Goal: Task Accomplishment & Management: Complete application form

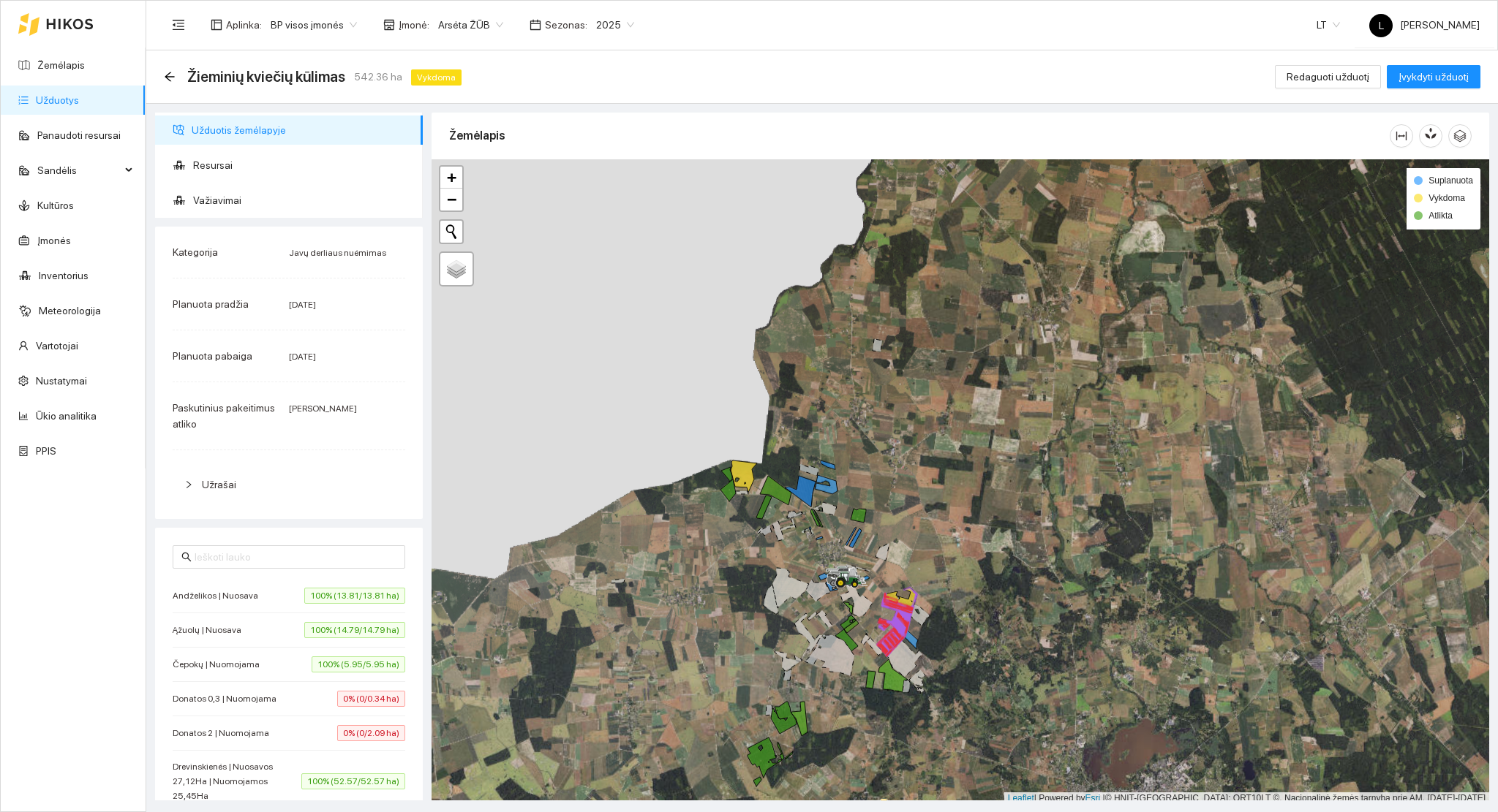
scroll to position [3, 0]
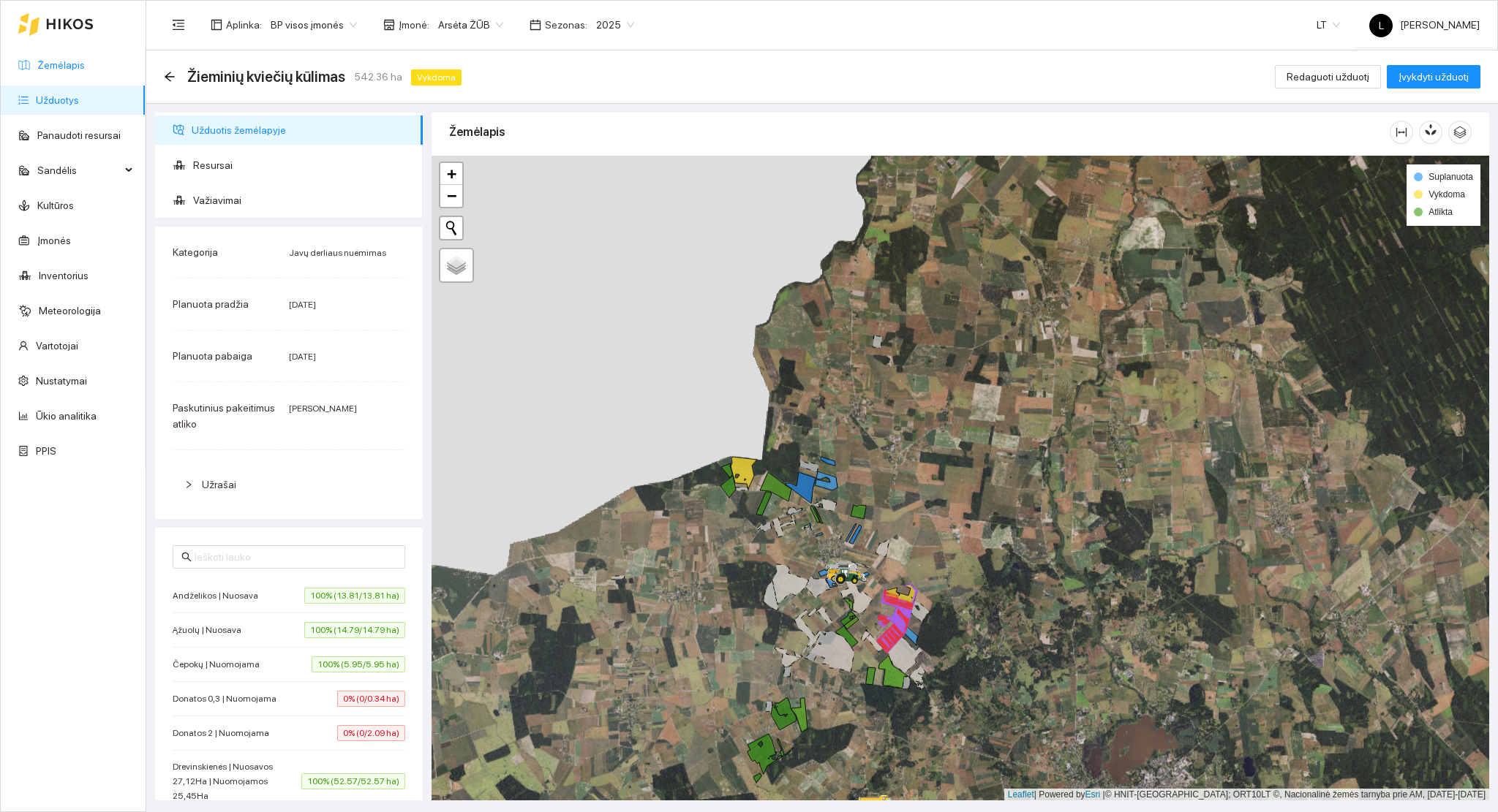
click at [85, 64] on link "Žemėlapis" at bounding box center [61, 65] width 48 height 12
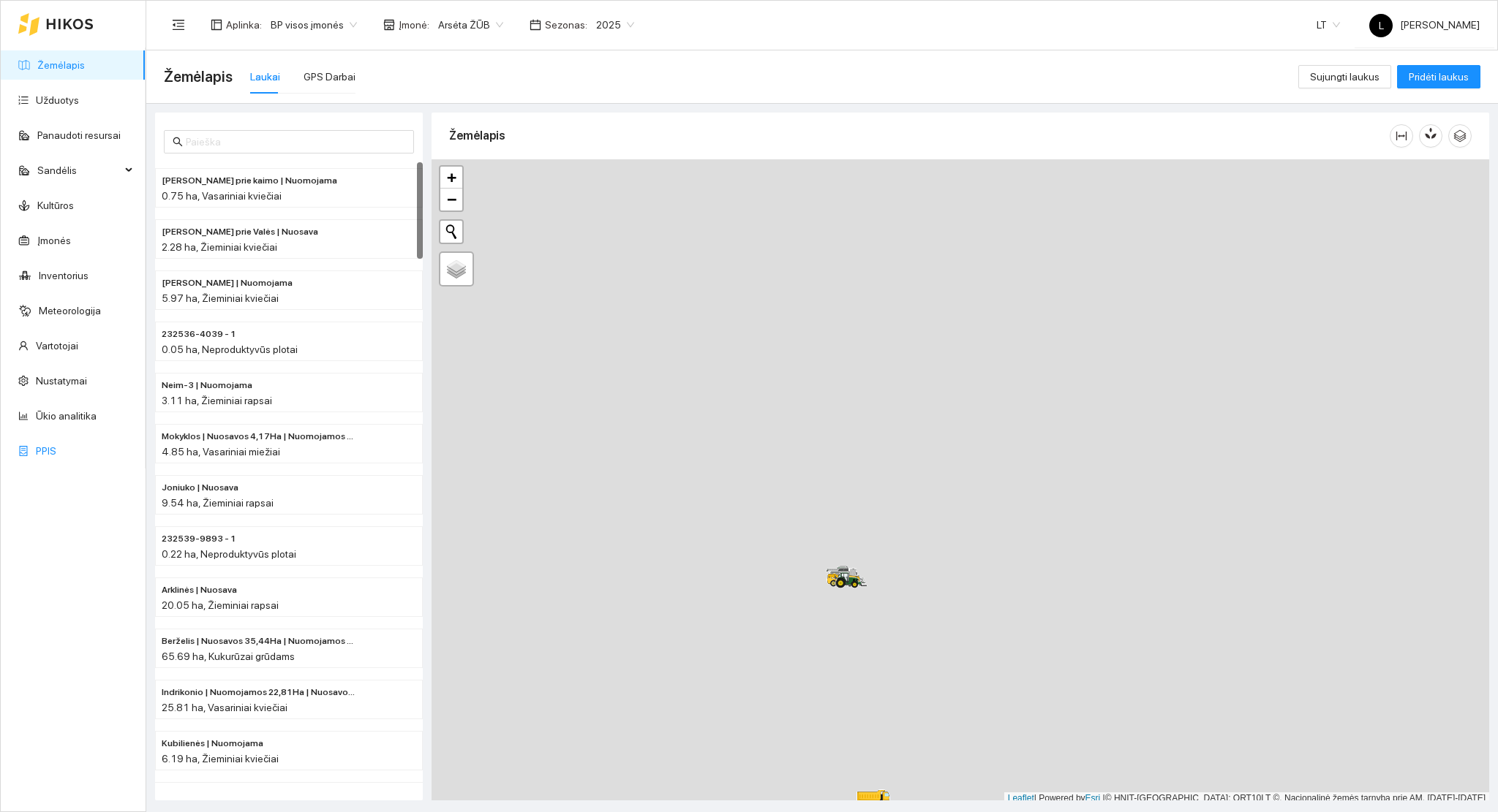
click at [42, 447] on link "PPIS" at bounding box center [46, 451] width 21 height 12
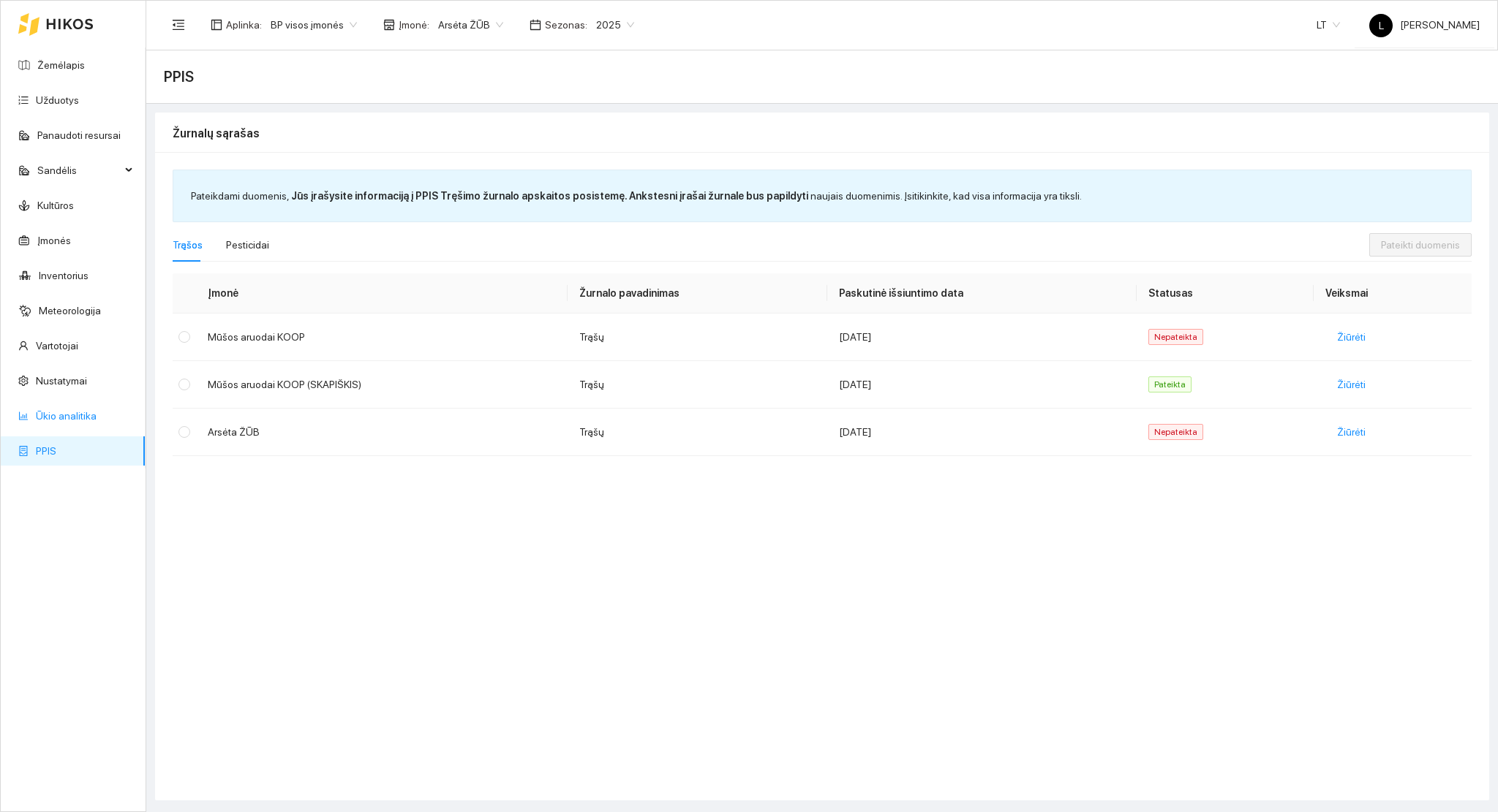
click at [75, 422] on link "Ūkio analitika" at bounding box center [66, 416] width 61 height 12
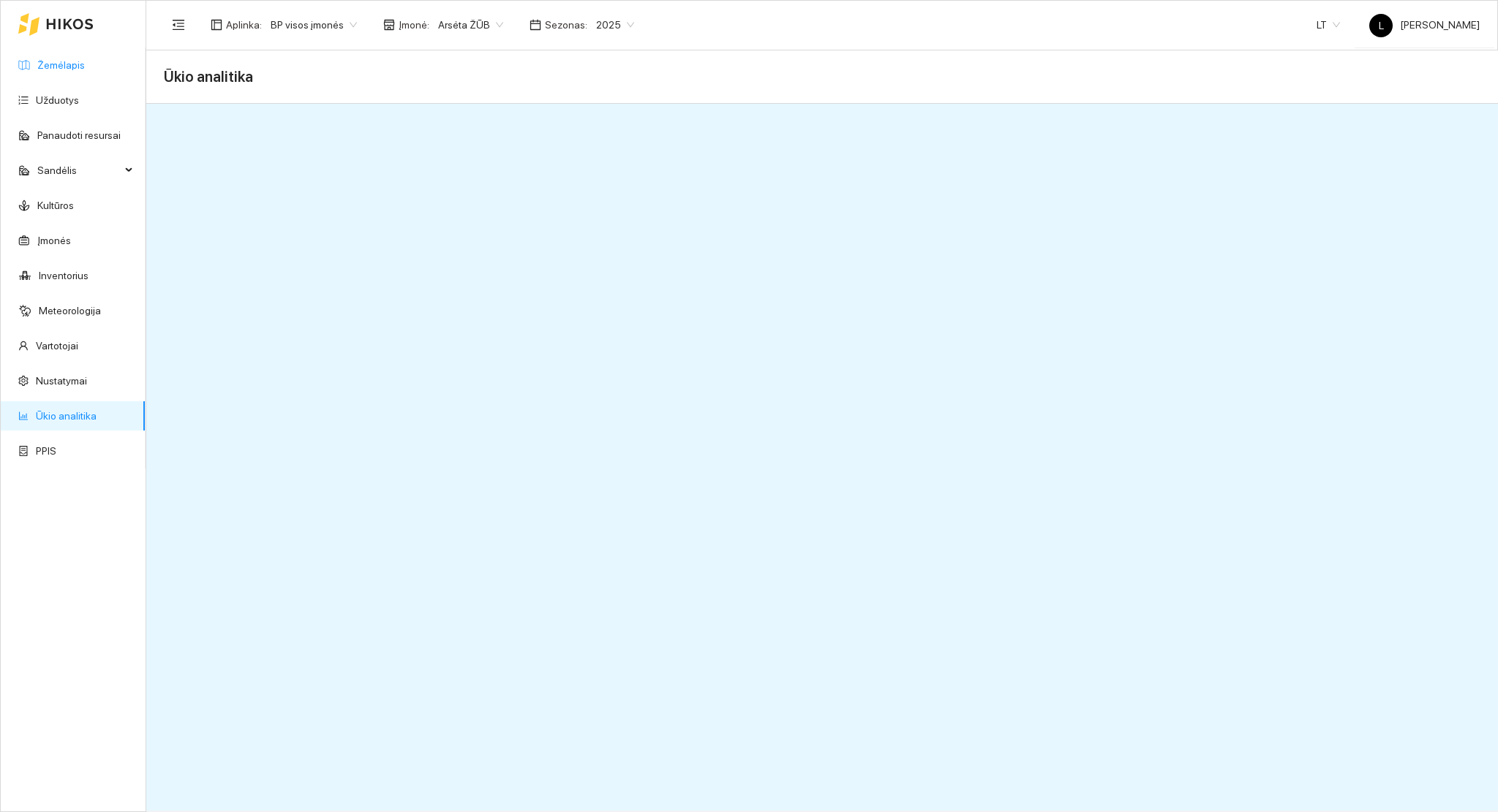
click at [48, 59] on link "Žemėlapis" at bounding box center [61, 65] width 48 height 12
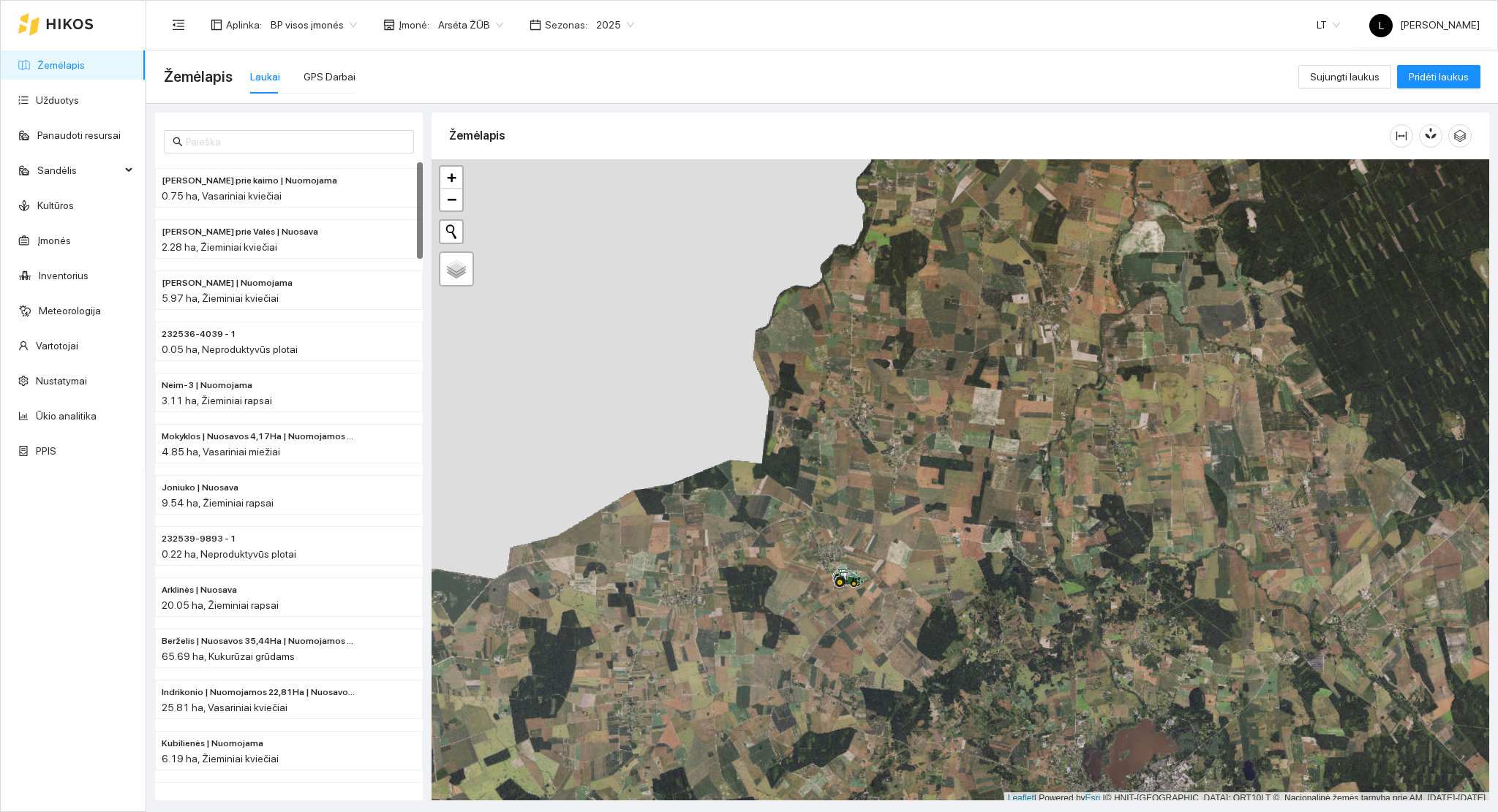
scroll to position [3, 0]
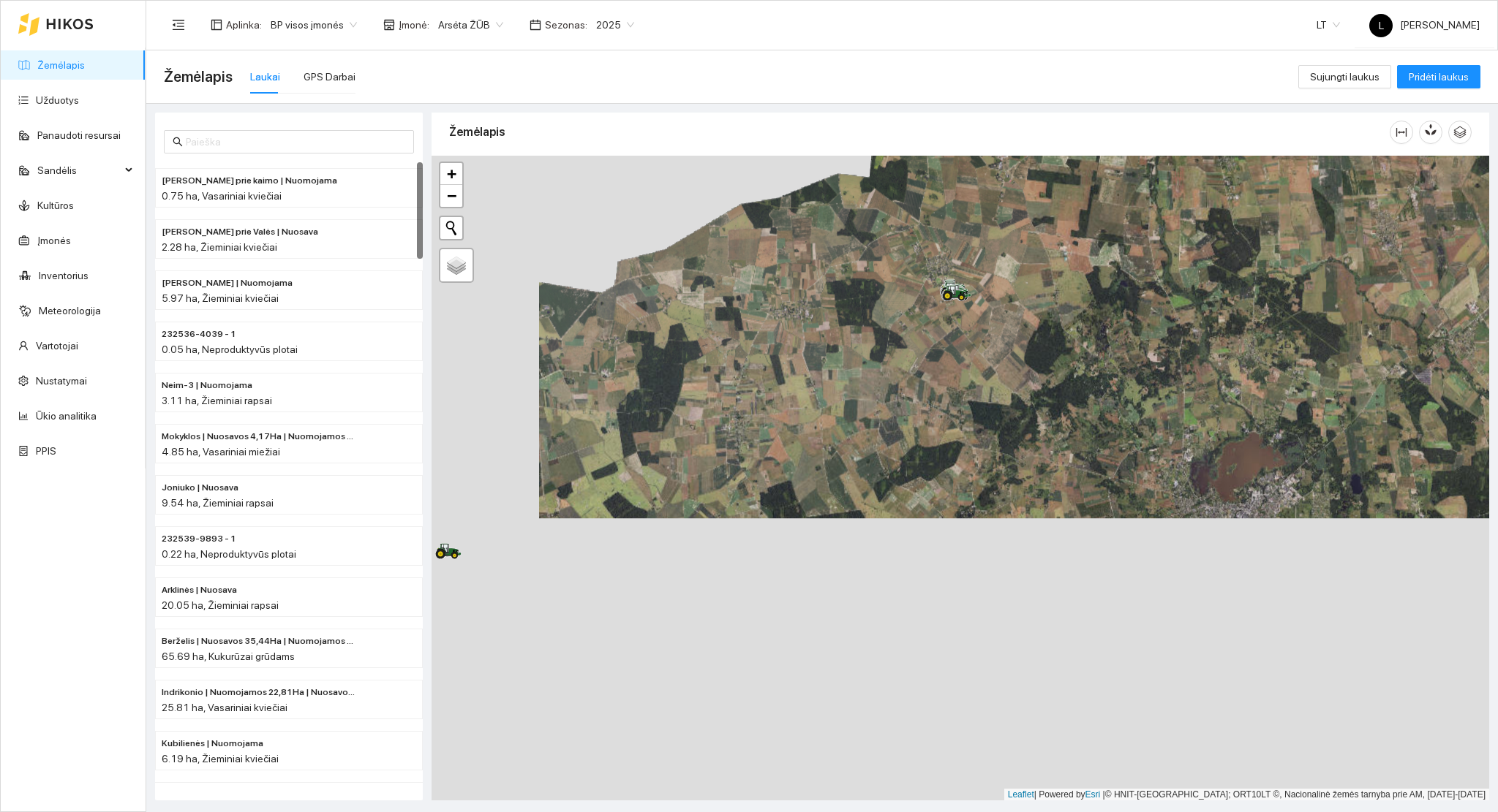
drag, startPoint x: 897, startPoint y: 367, endPoint x: 926, endPoint y: 282, distance: 89.8
click at [926, 282] on div at bounding box center [959, 479] width 1057 height 646
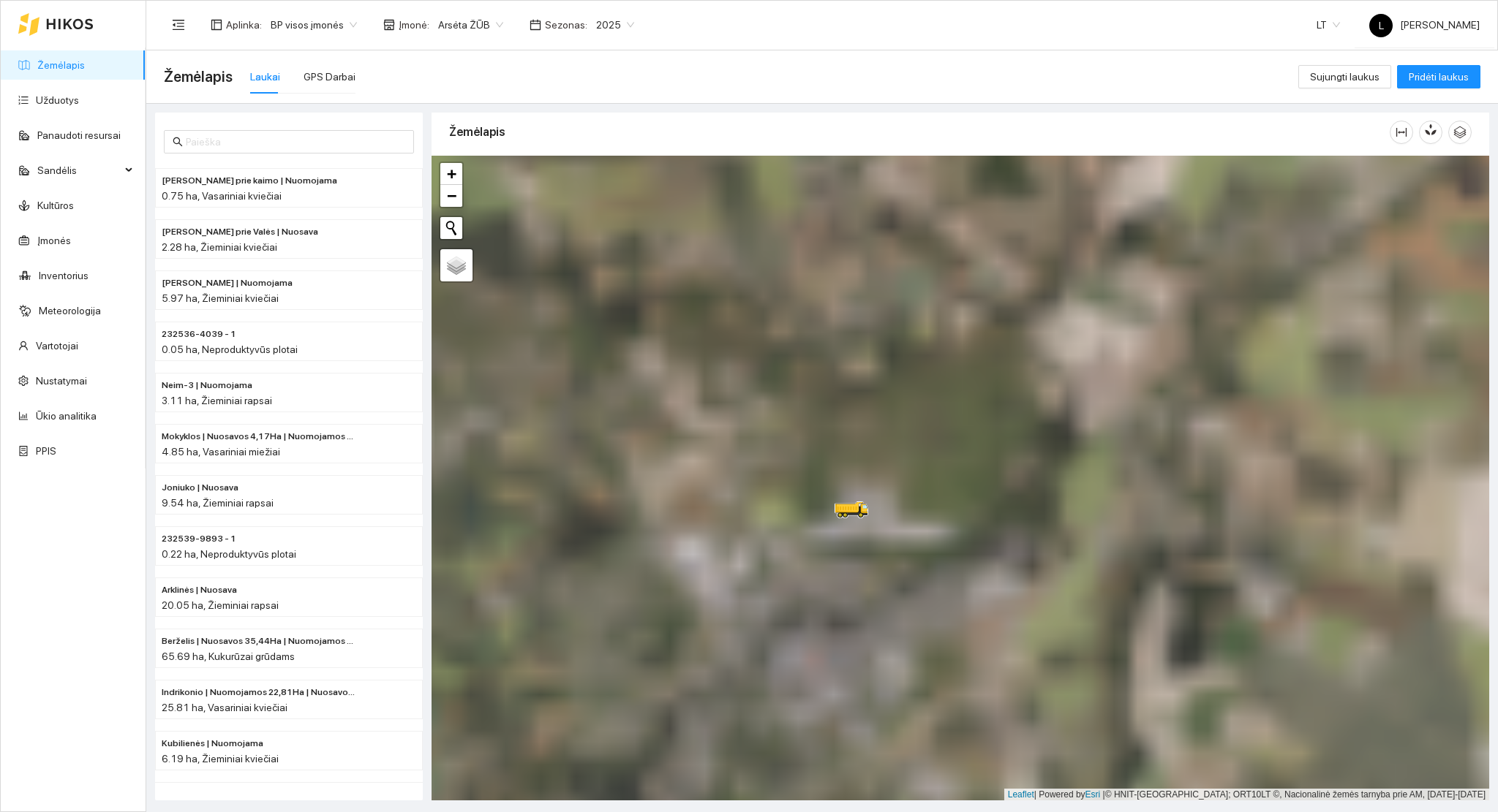
click at [848, 519] on circle at bounding box center [845, 516] width 7 height 7
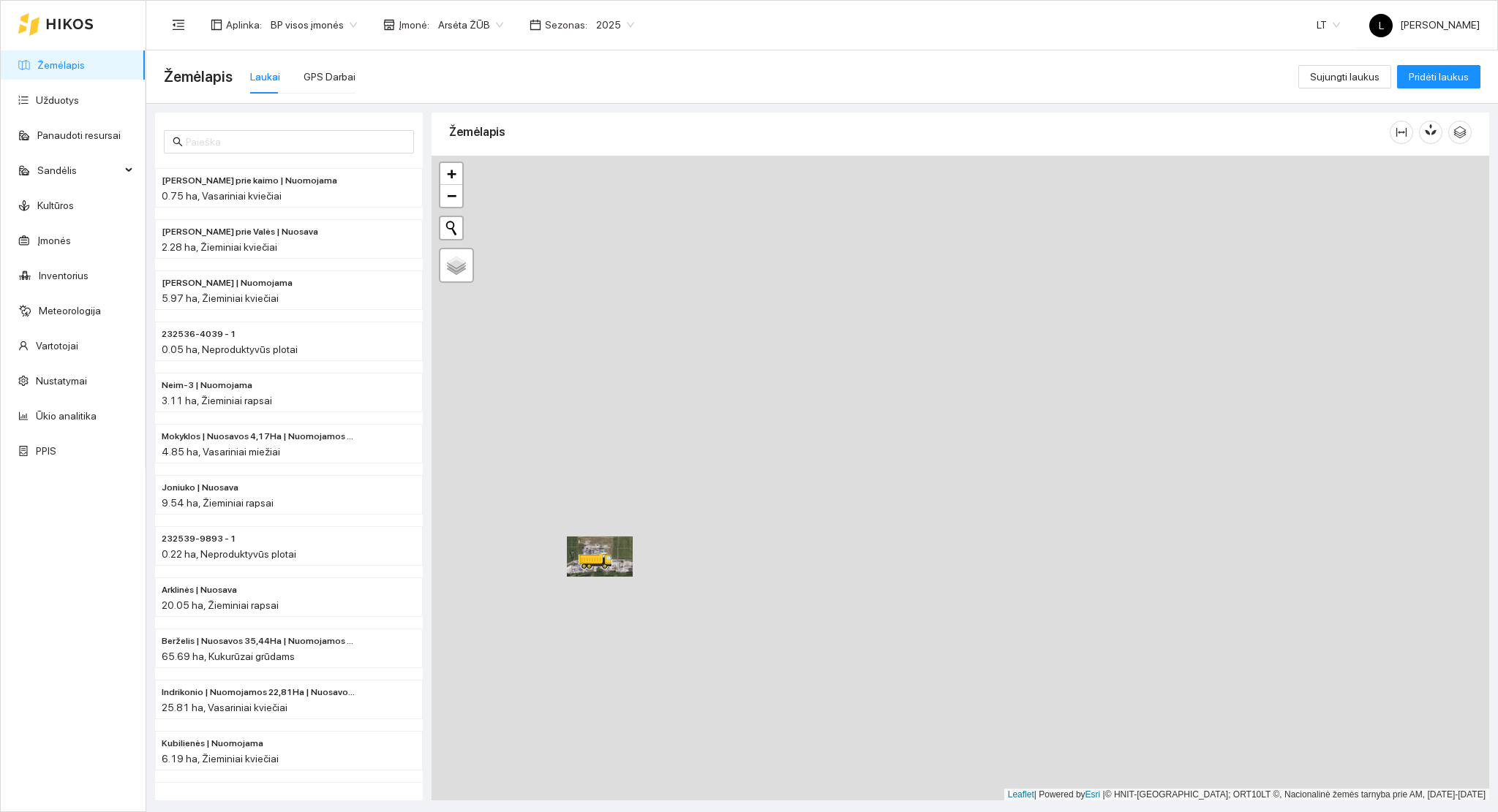
drag, startPoint x: 671, startPoint y: 577, endPoint x: 677, endPoint y: 621, distance: 44.4
click at [677, 621] on div at bounding box center [959, 479] width 1057 height 646
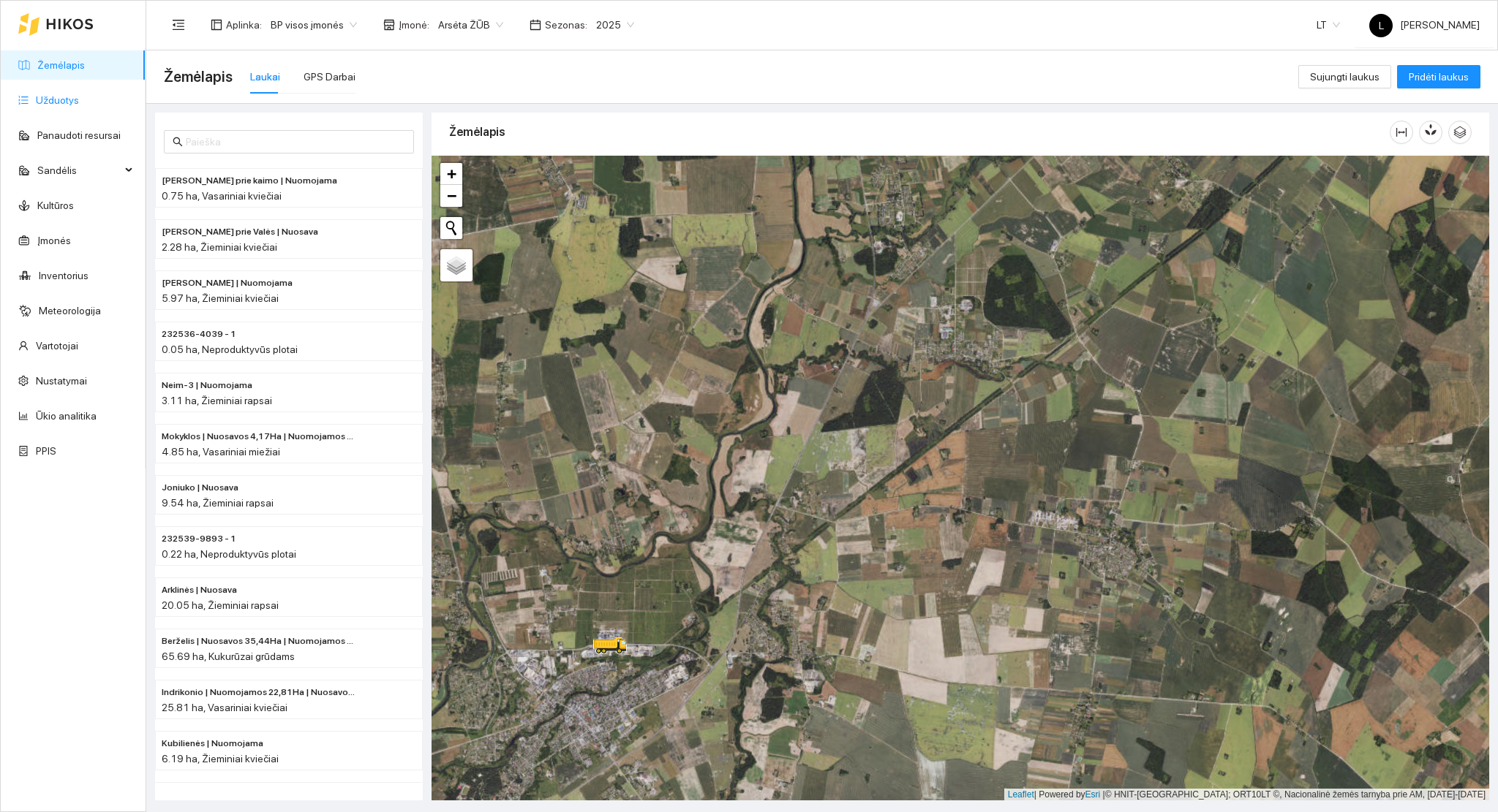
click at [54, 95] on link "Užduotys" at bounding box center [57, 100] width 43 height 12
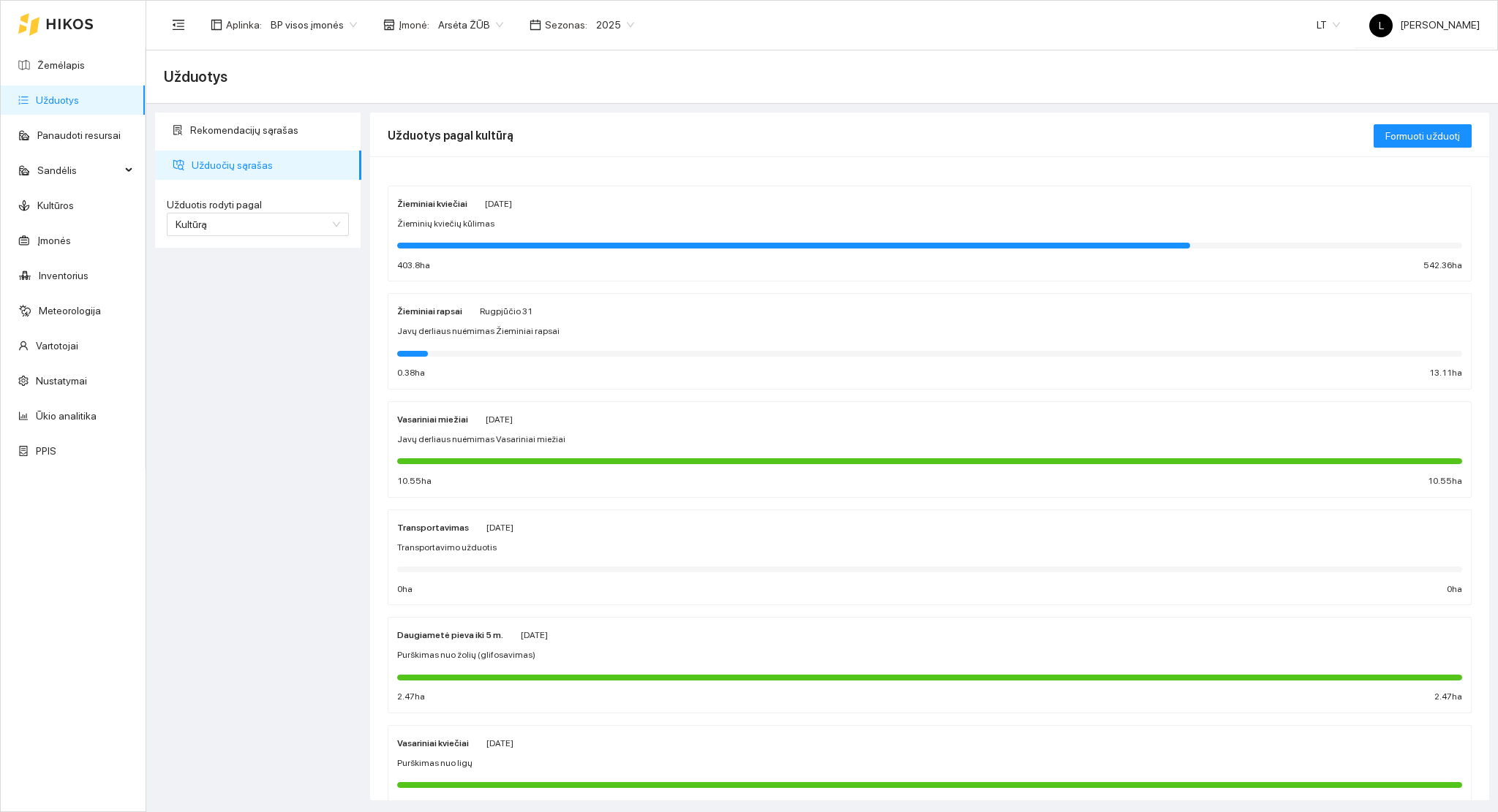
click at [597, 33] on span "2025" at bounding box center [615, 24] width 38 height 22
click at [603, 198] on div "2026" at bounding box center [604, 194] width 38 height 16
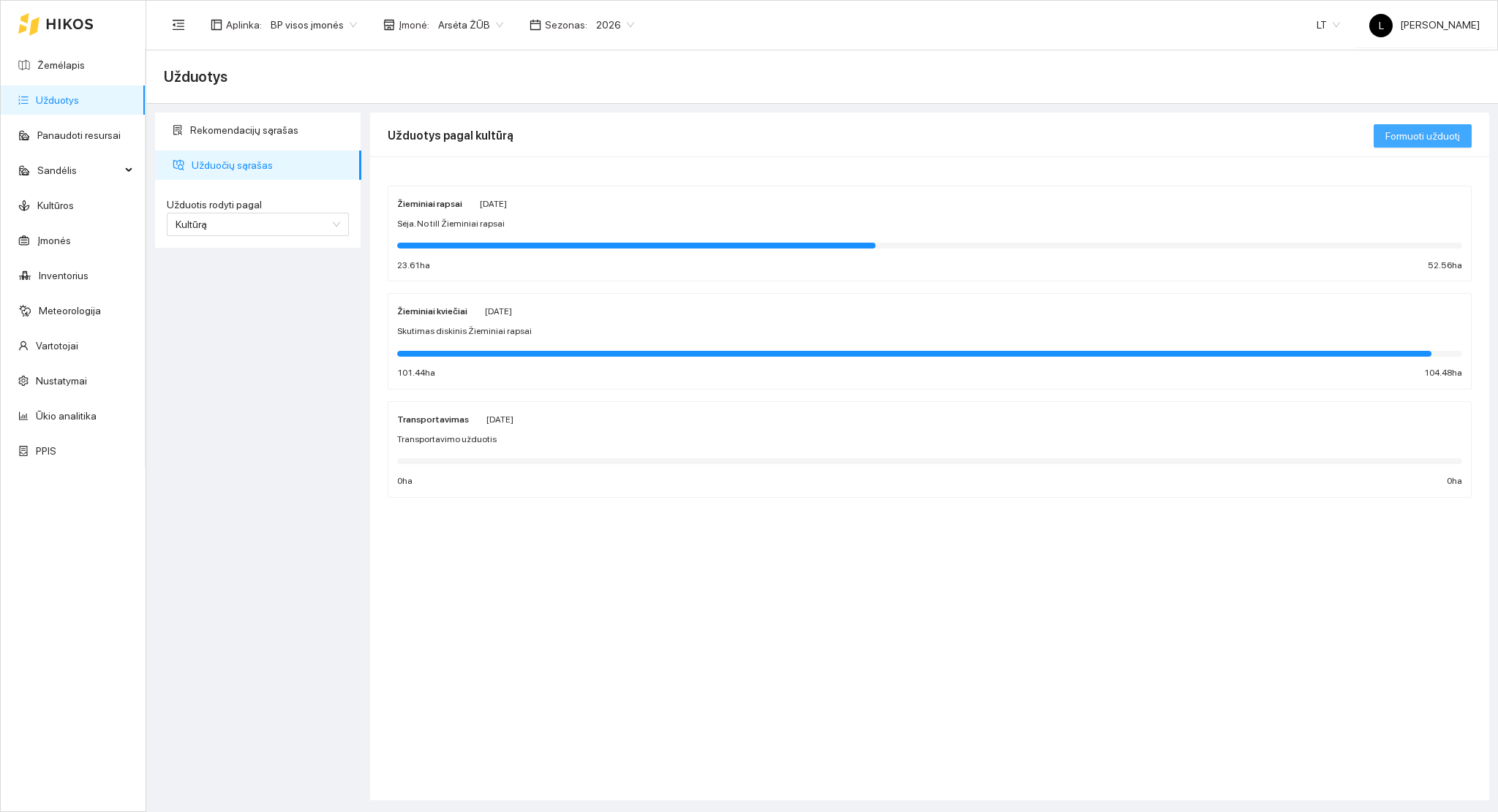
click at [1417, 134] on span "Formuoti užduotį" at bounding box center [1423, 136] width 74 height 16
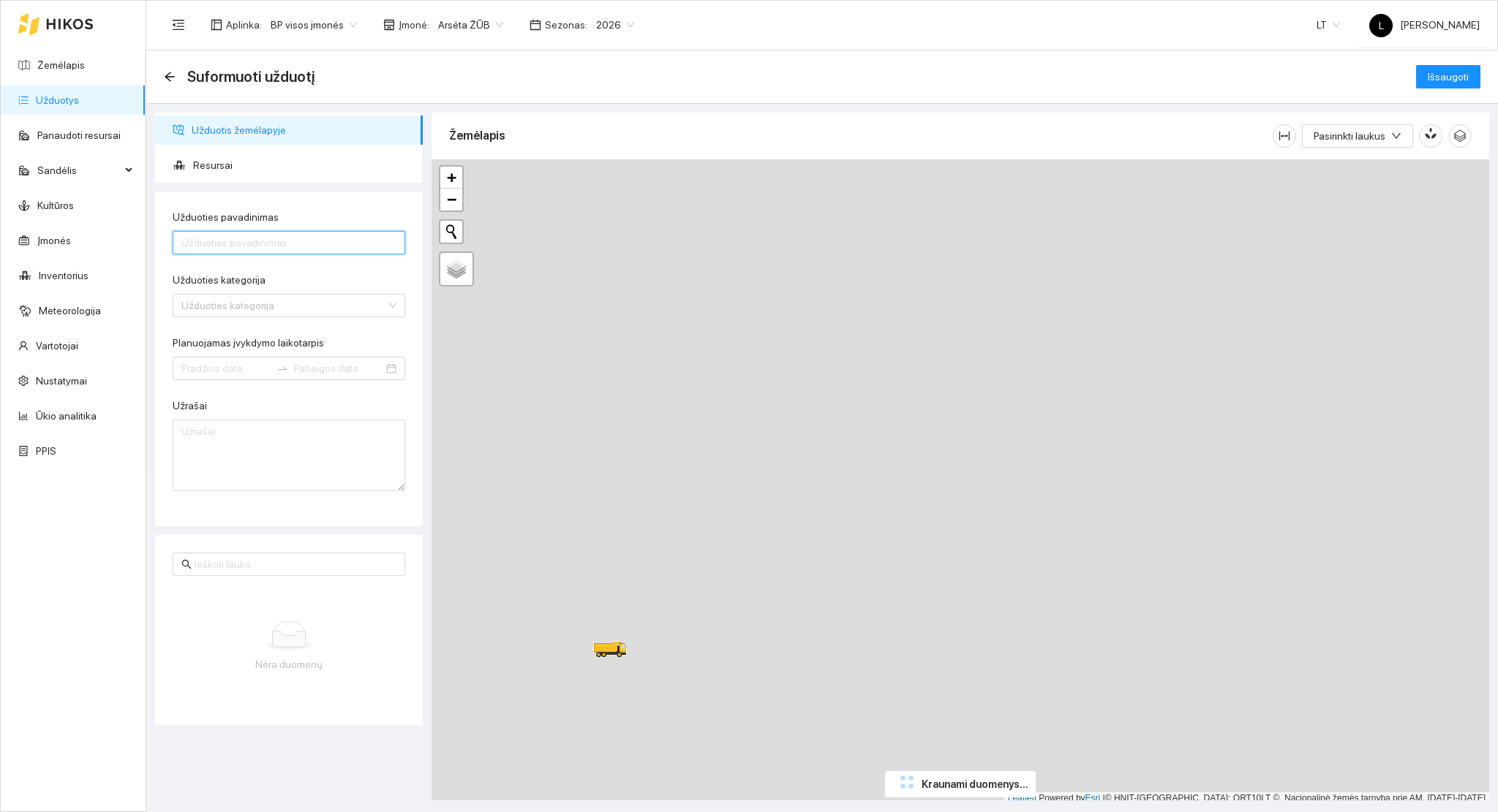
click at [249, 253] on input "Užduoties pavadinimas" at bounding box center [288, 242] width 233 height 23
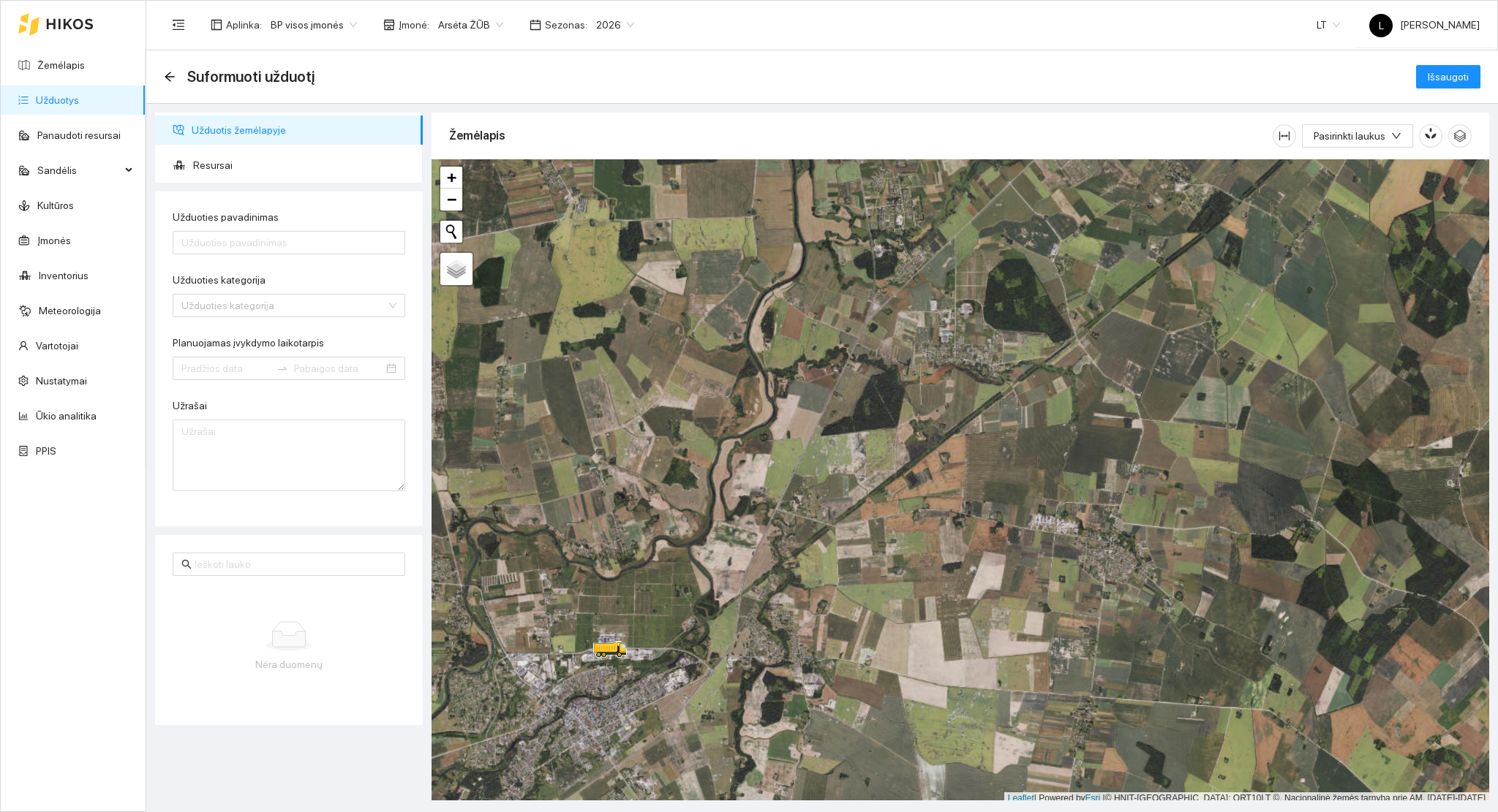
click at [905, 595] on div at bounding box center [959, 482] width 1057 height 646
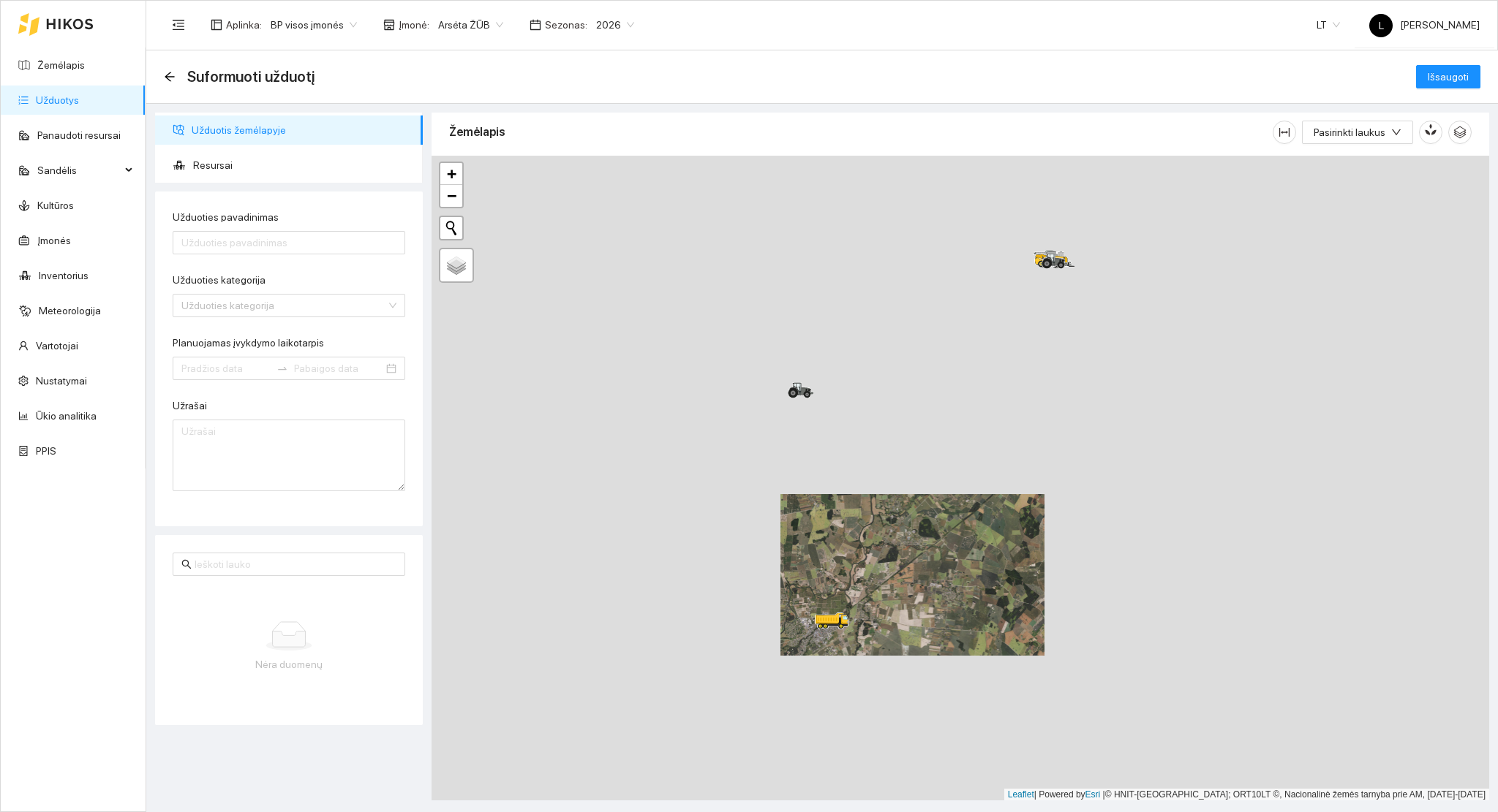
drag, startPoint x: 978, startPoint y: 482, endPoint x: 634, endPoint y: 684, distance: 398.9
click at [634, 684] on div at bounding box center [959, 479] width 1057 height 646
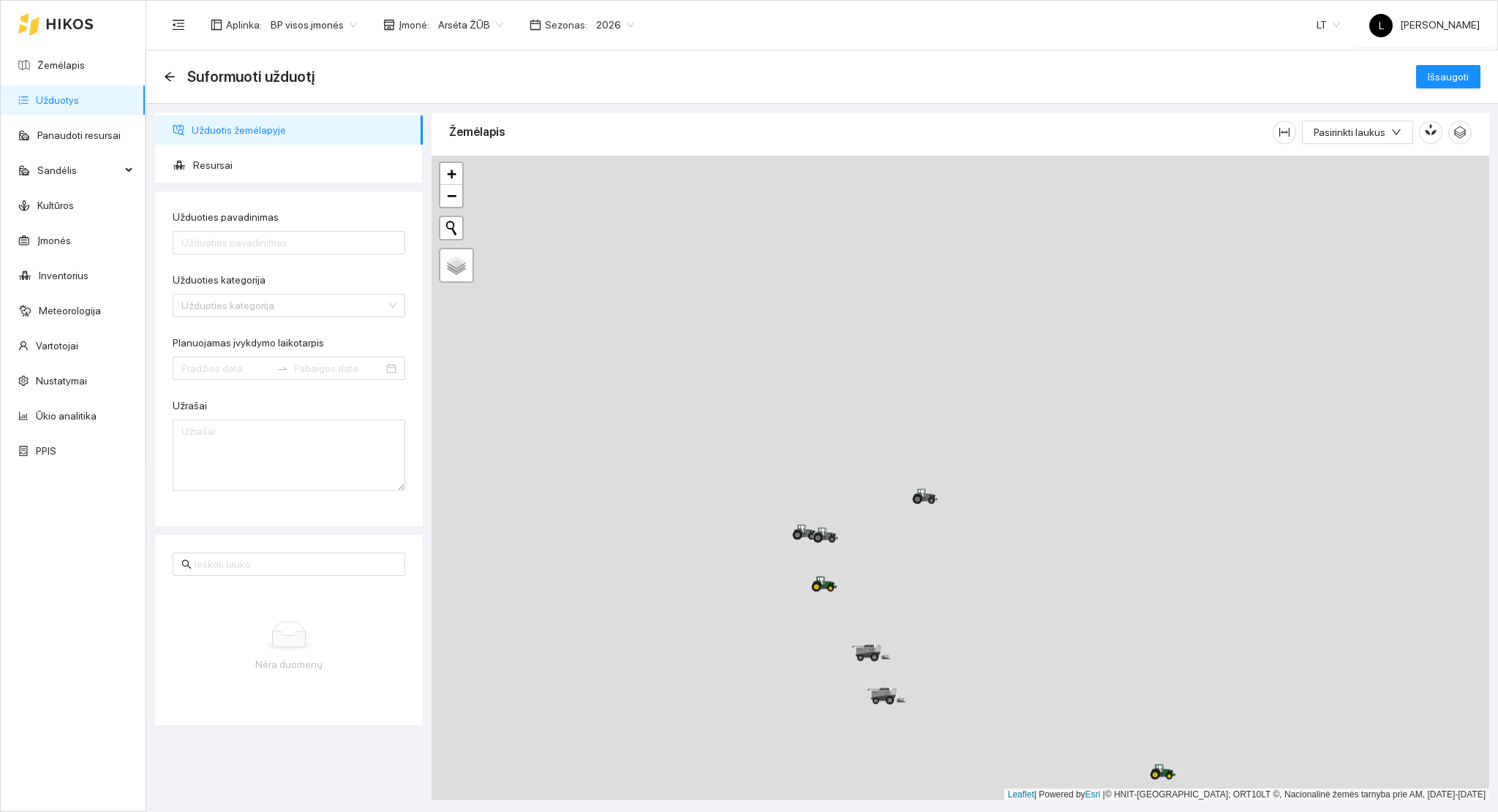
drag, startPoint x: 1124, startPoint y: 426, endPoint x: 1356, endPoint y: 186, distance: 333.8
click at [1366, 205] on div at bounding box center [959, 479] width 1057 height 646
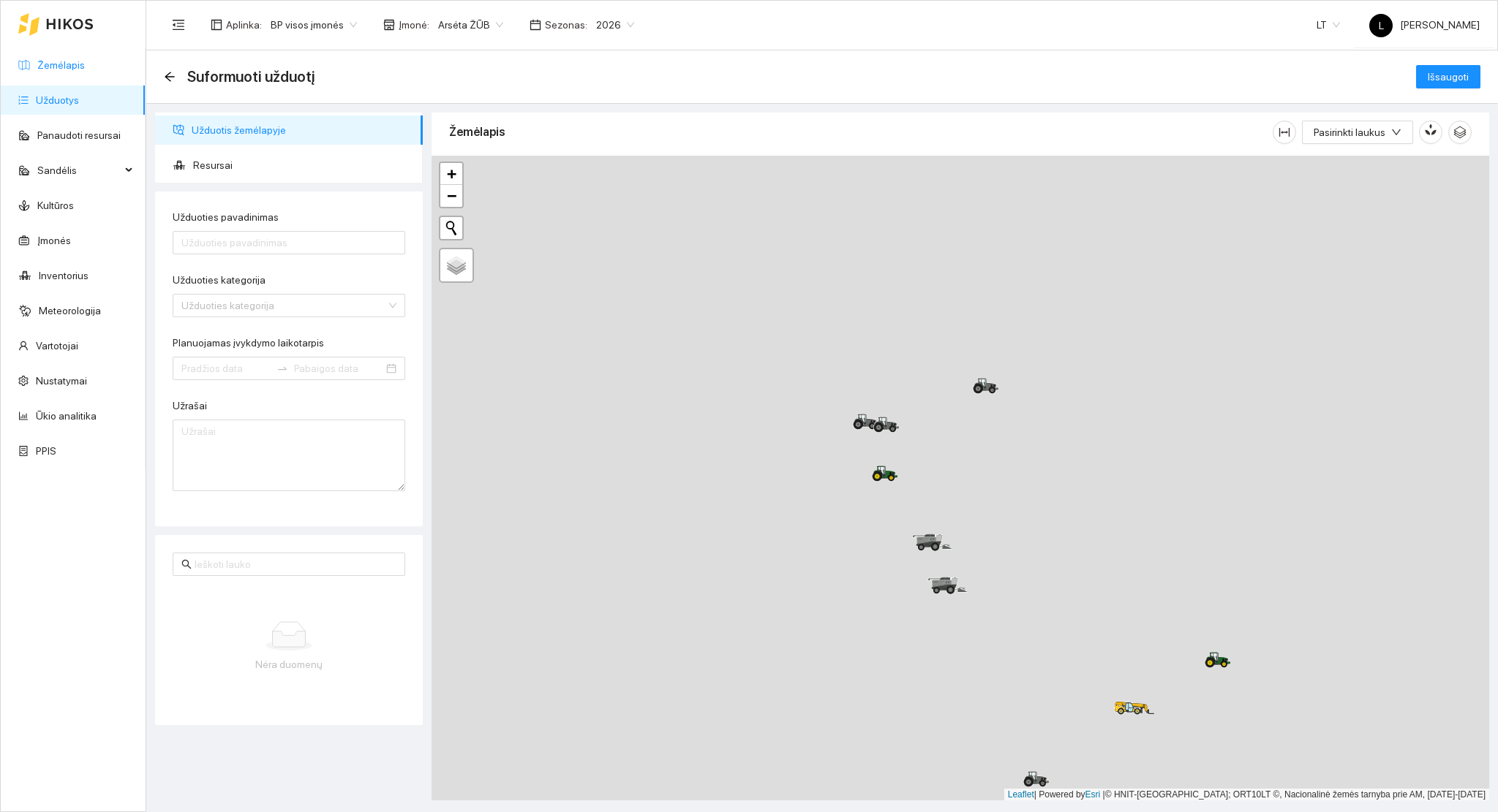
click at [67, 70] on link "Žemėlapis" at bounding box center [61, 65] width 48 height 12
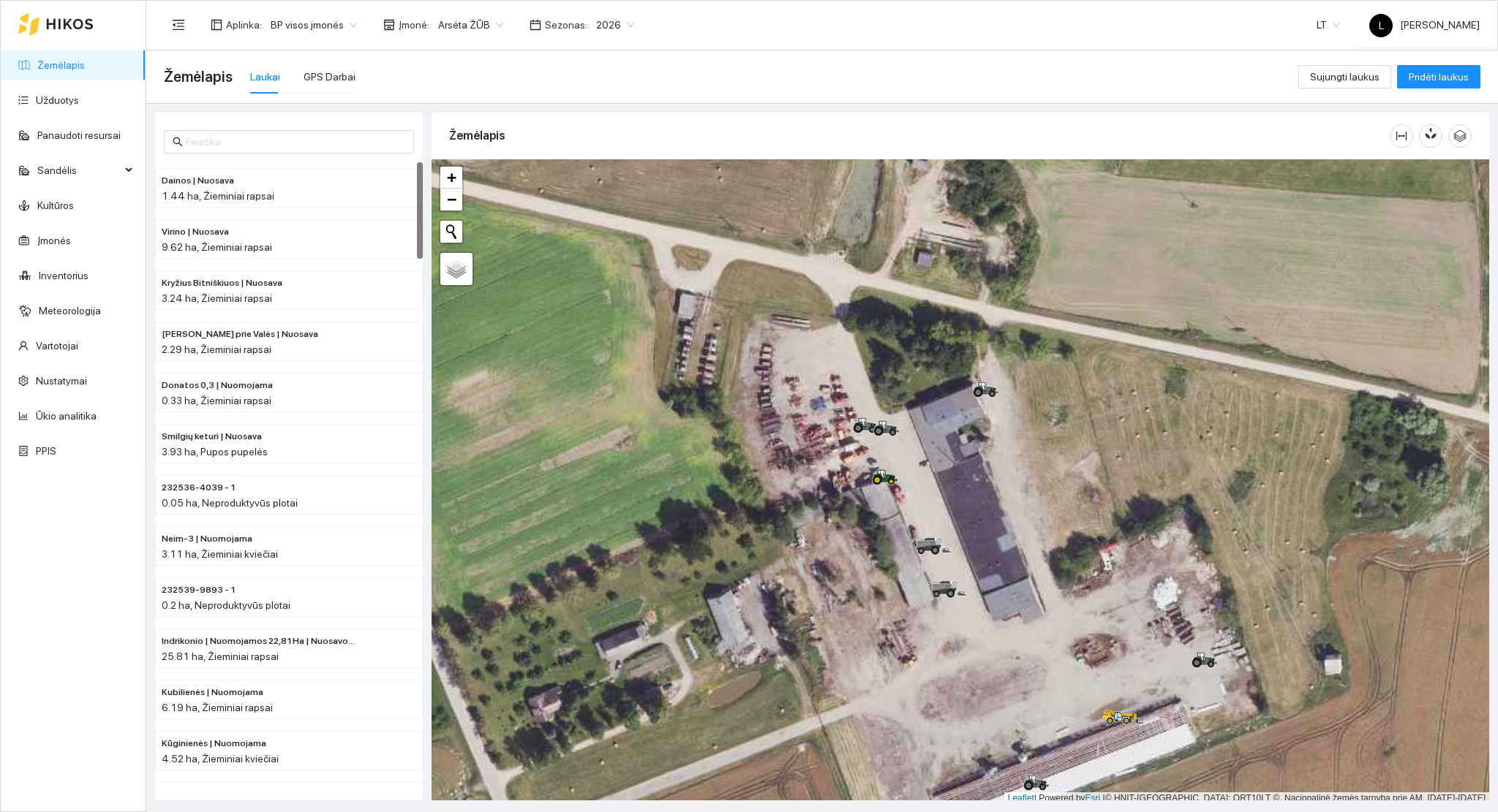
scroll to position [3, 0]
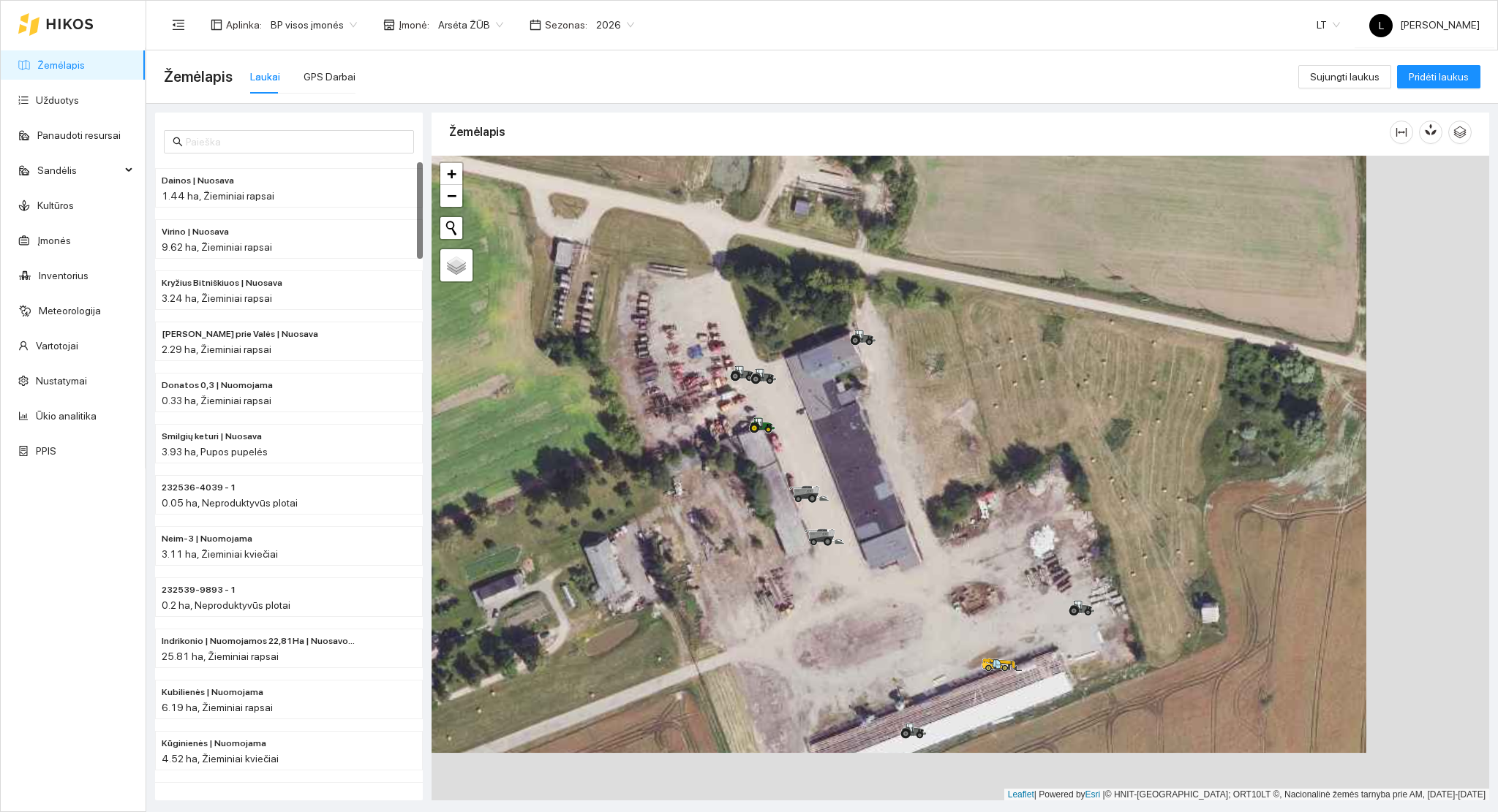
drag, startPoint x: 1179, startPoint y: 282, endPoint x: 1060, endPoint y: 233, distance: 128.7
click at [1060, 233] on div at bounding box center [959, 479] width 1057 height 646
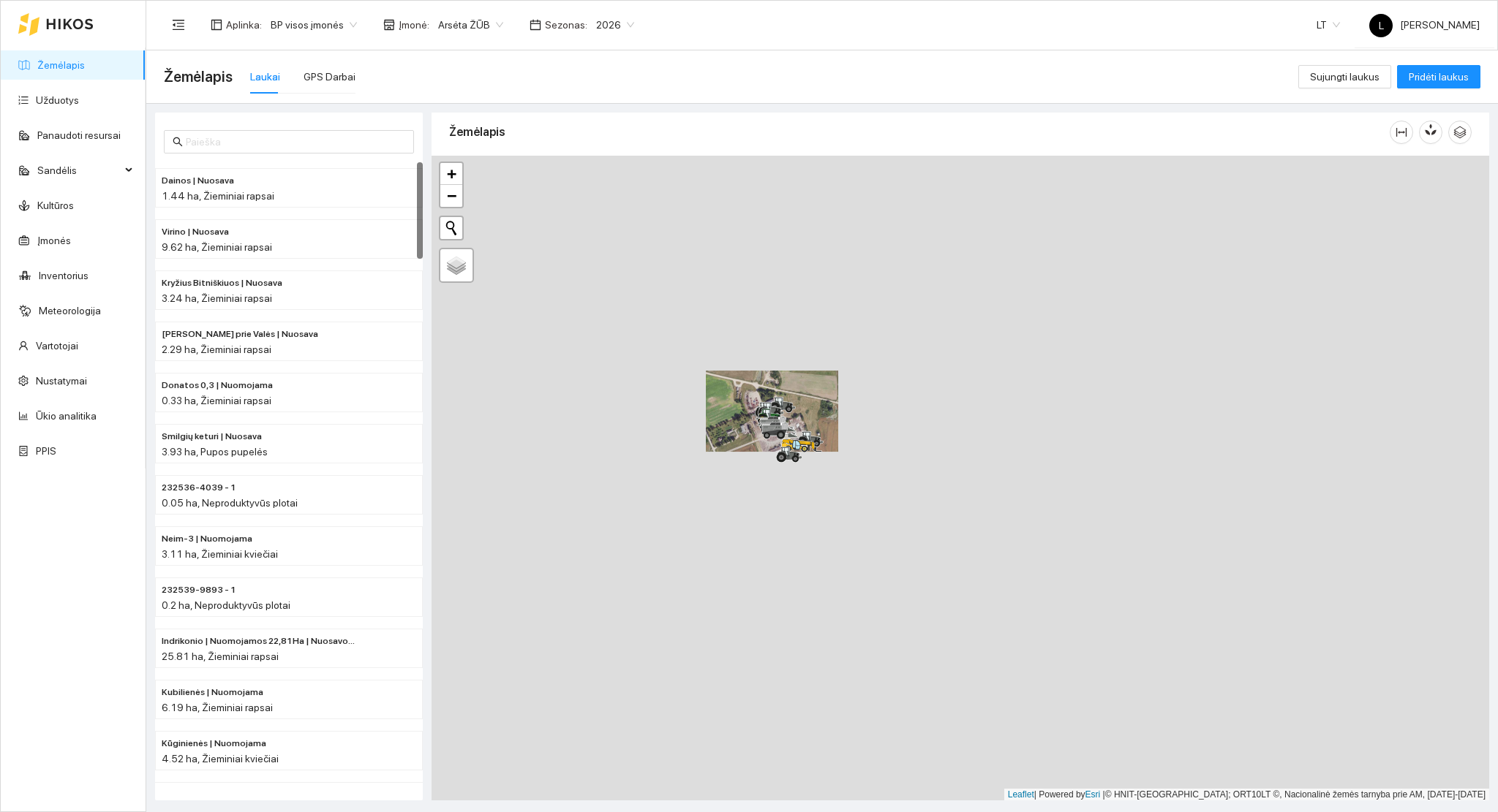
drag, startPoint x: 897, startPoint y: 521, endPoint x: 749, endPoint y: 474, distance: 155.3
click at [749, 474] on div at bounding box center [959, 479] width 1057 height 646
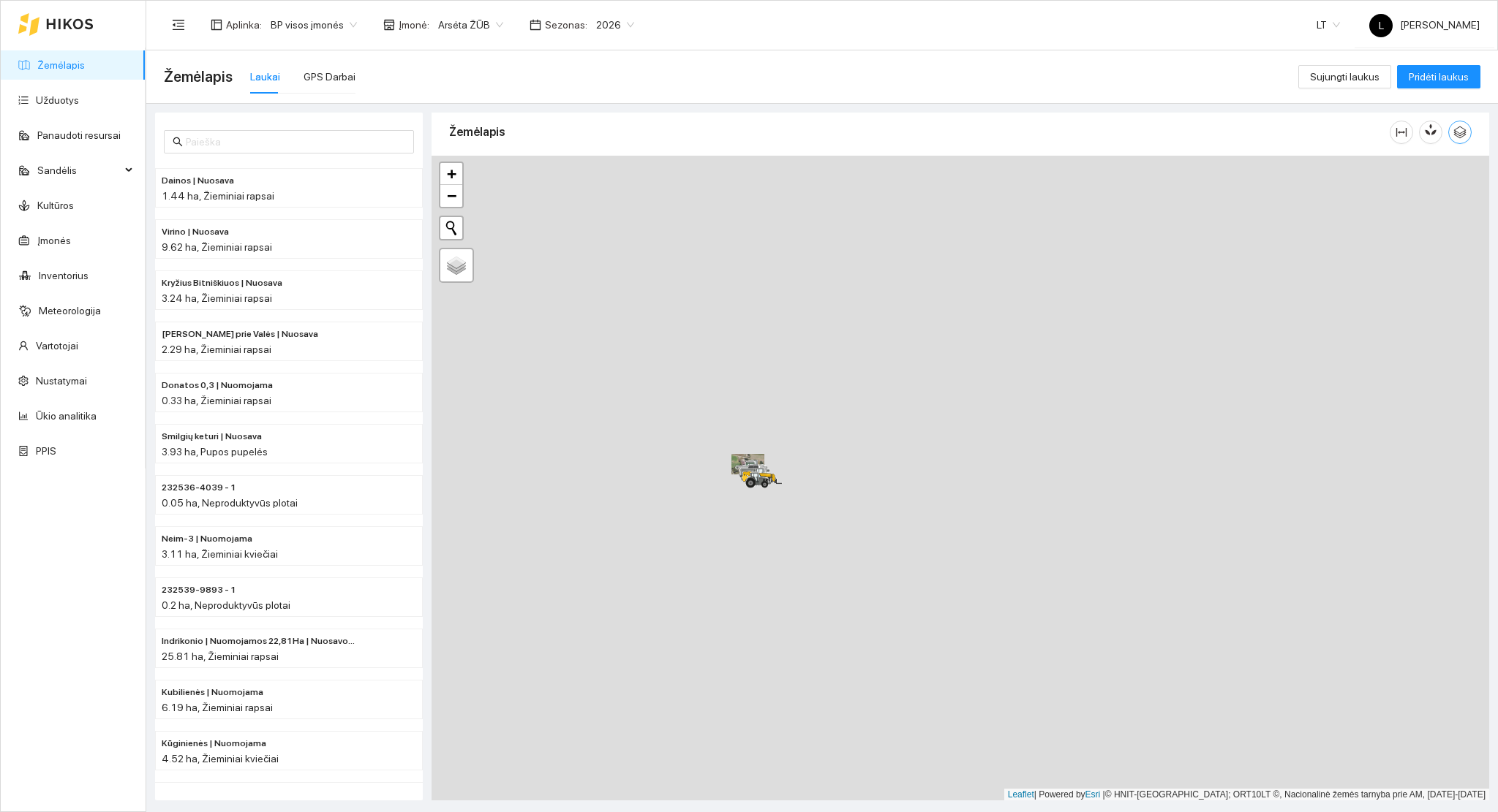
click at [1462, 139] on button "button" at bounding box center [1460, 132] width 23 height 23
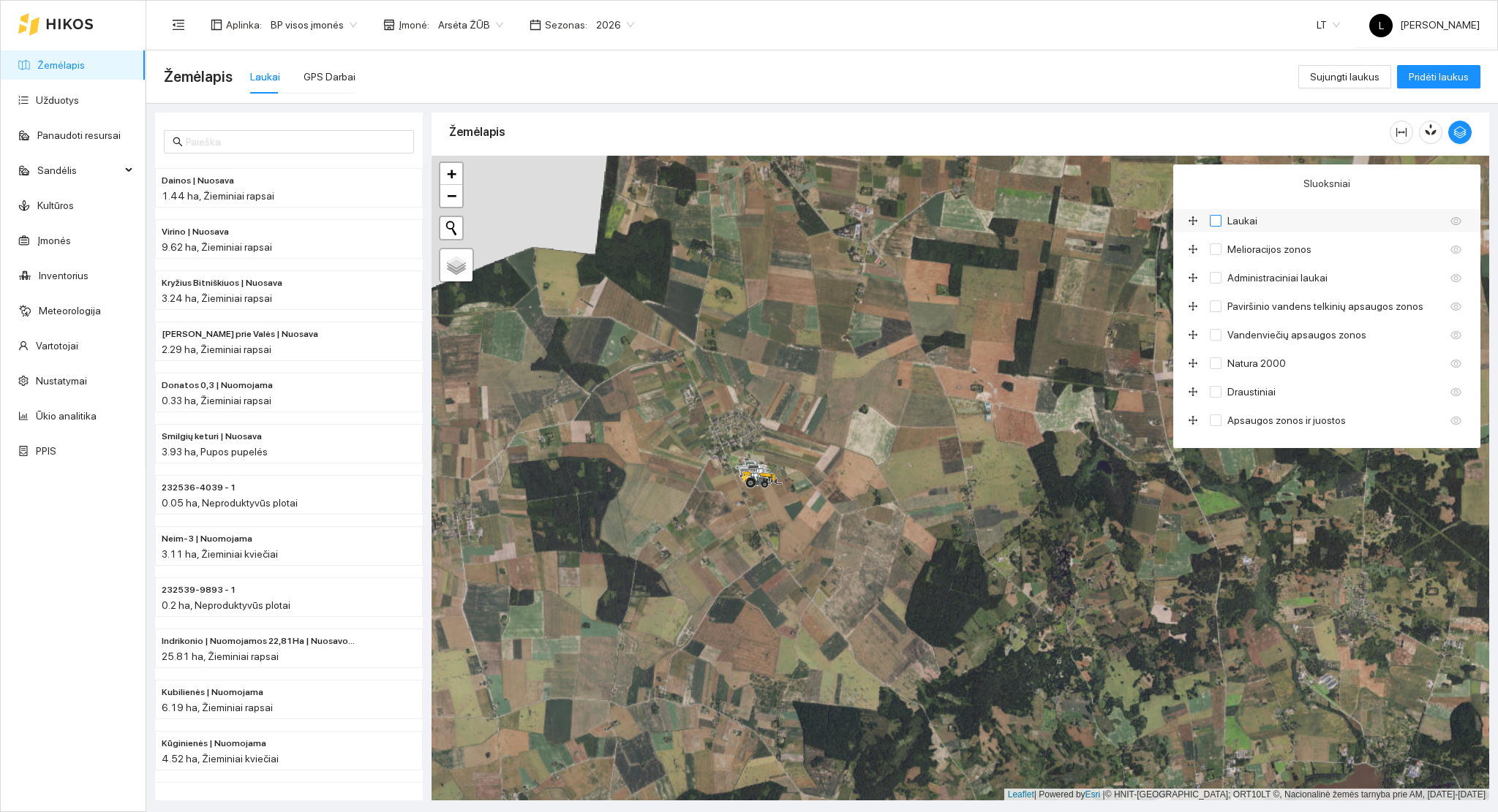
click at [1213, 220] on input "Laukai" at bounding box center [1216, 221] width 12 height 12
checkbox input "true"
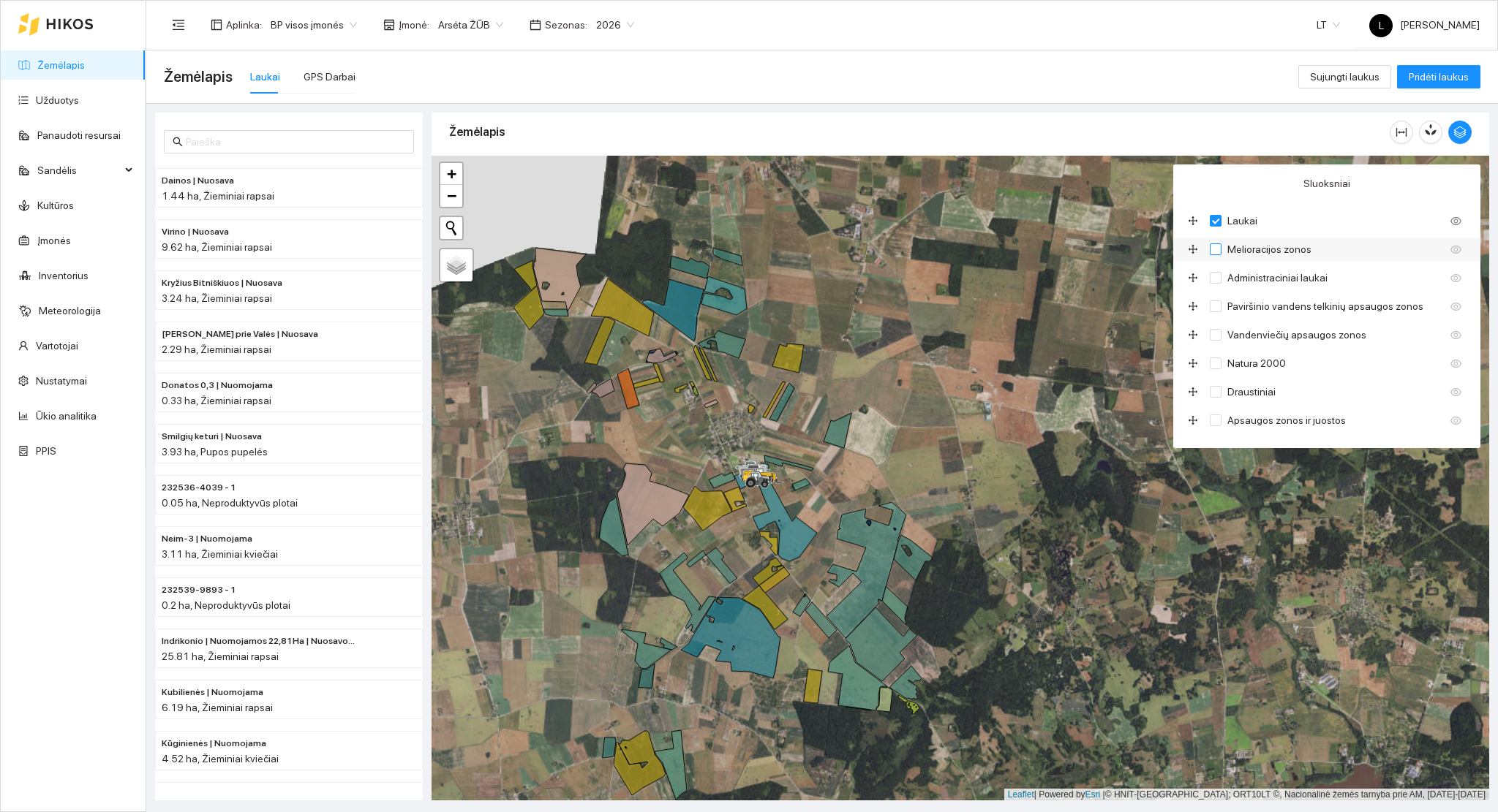
click at [1213, 252] on input "Melioracijos zonos" at bounding box center [1216, 249] width 12 height 12
checkbox input "true"
click at [1221, 284] on input "Administraciniai laukai" at bounding box center [1216, 278] width 12 height 12
checkbox input "true"
click at [1218, 306] on input "Paviršinio vandens telkinių apsaugos zonos" at bounding box center [1216, 306] width 12 height 12
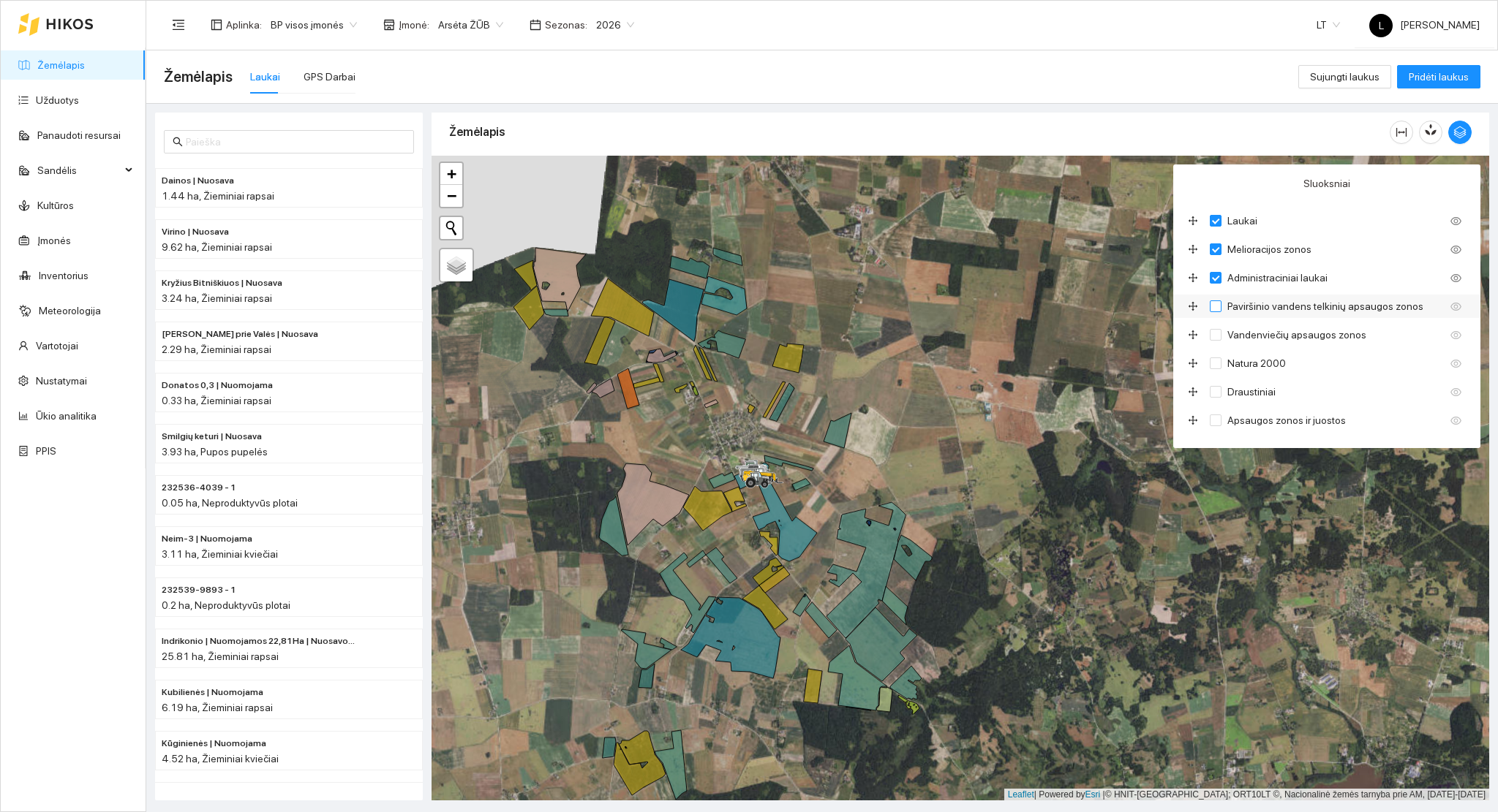
checkbox input "true"
click at [1217, 335] on input "Vandenviečių apsaugos zonos" at bounding box center [1216, 335] width 12 height 12
checkbox input "true"
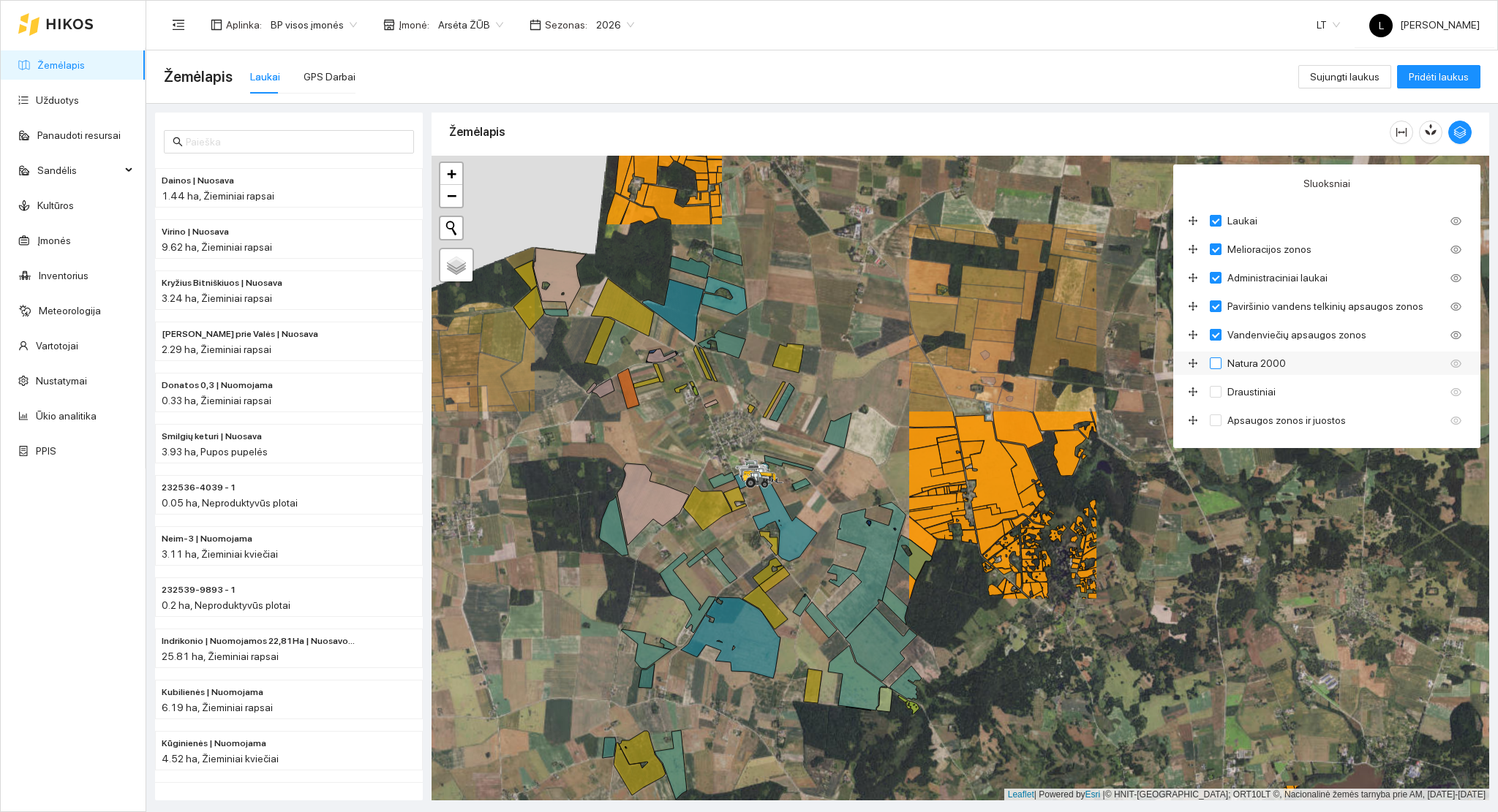
click at [1212, 363] on input "Natura 2000" at bounding box center [1216, 364] width 12 height 12
checkbox input "true"
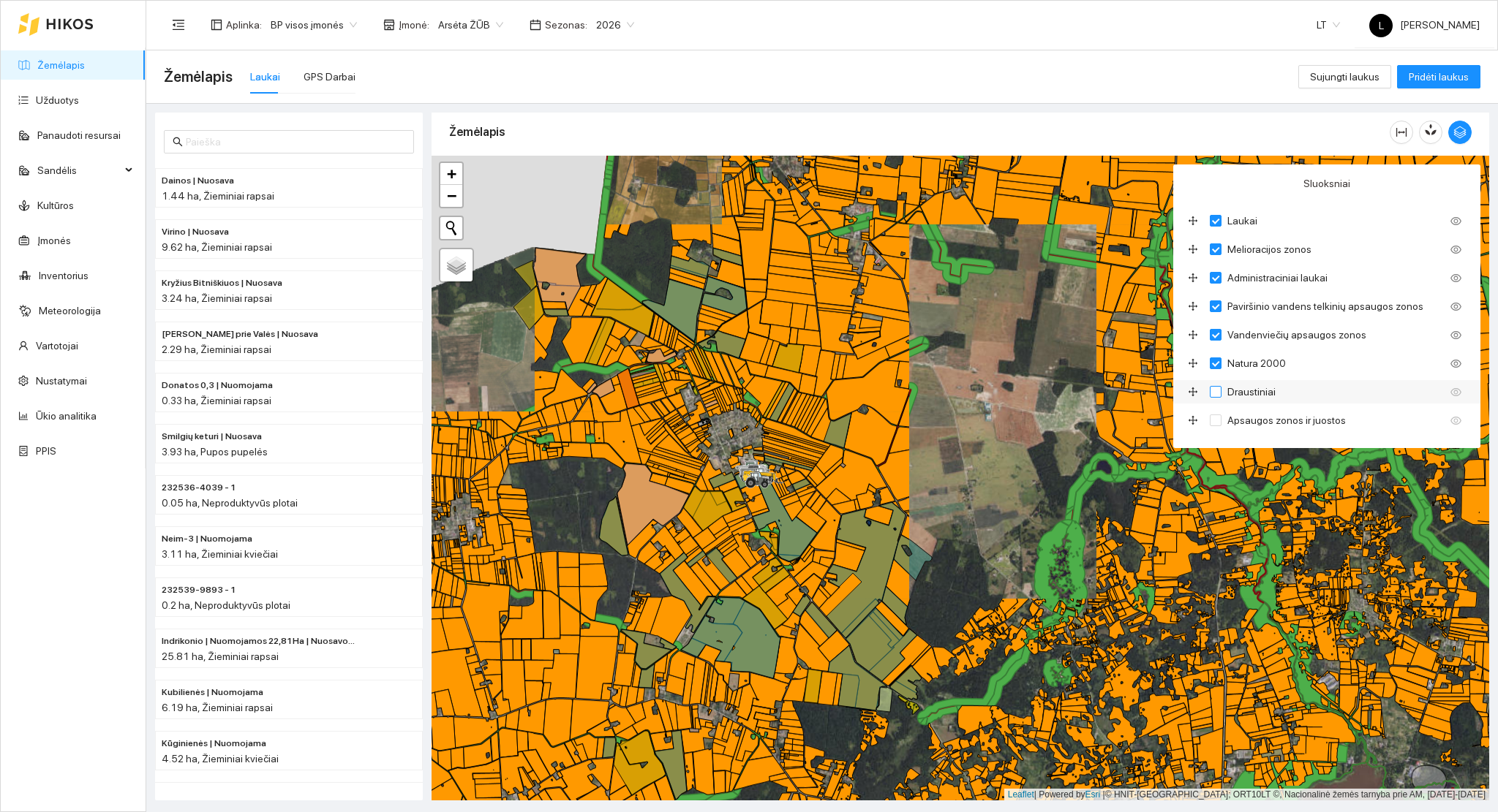
click at [1213, 393] on input "Draustiniai" at bounding box center [1216, 392] width 12 height 12
checkbox input "true"
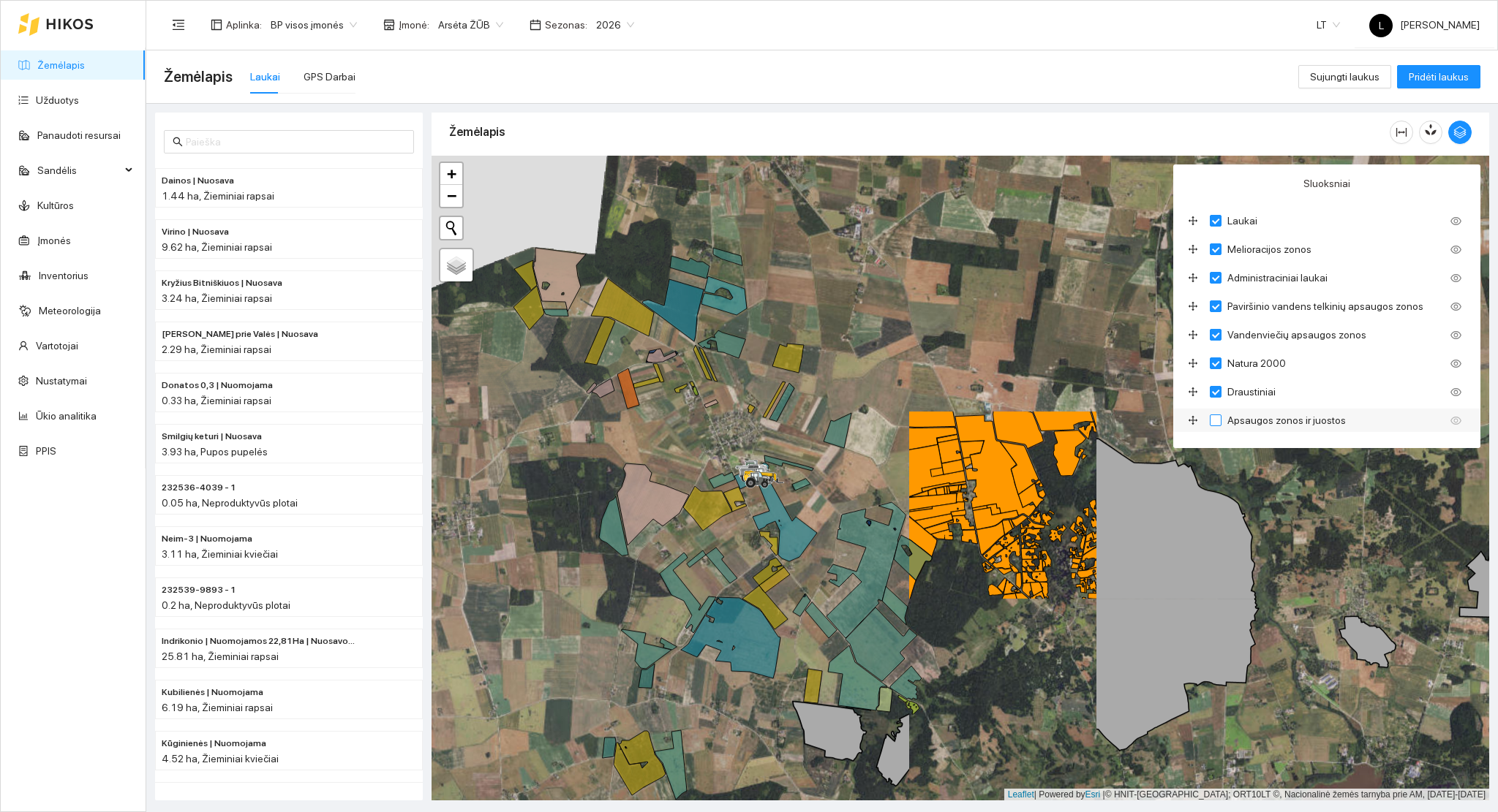
click at [1217, 422] on input "Apsaugos zonos ir juostos" at bounding box center [1216, 421] width 12 height 12
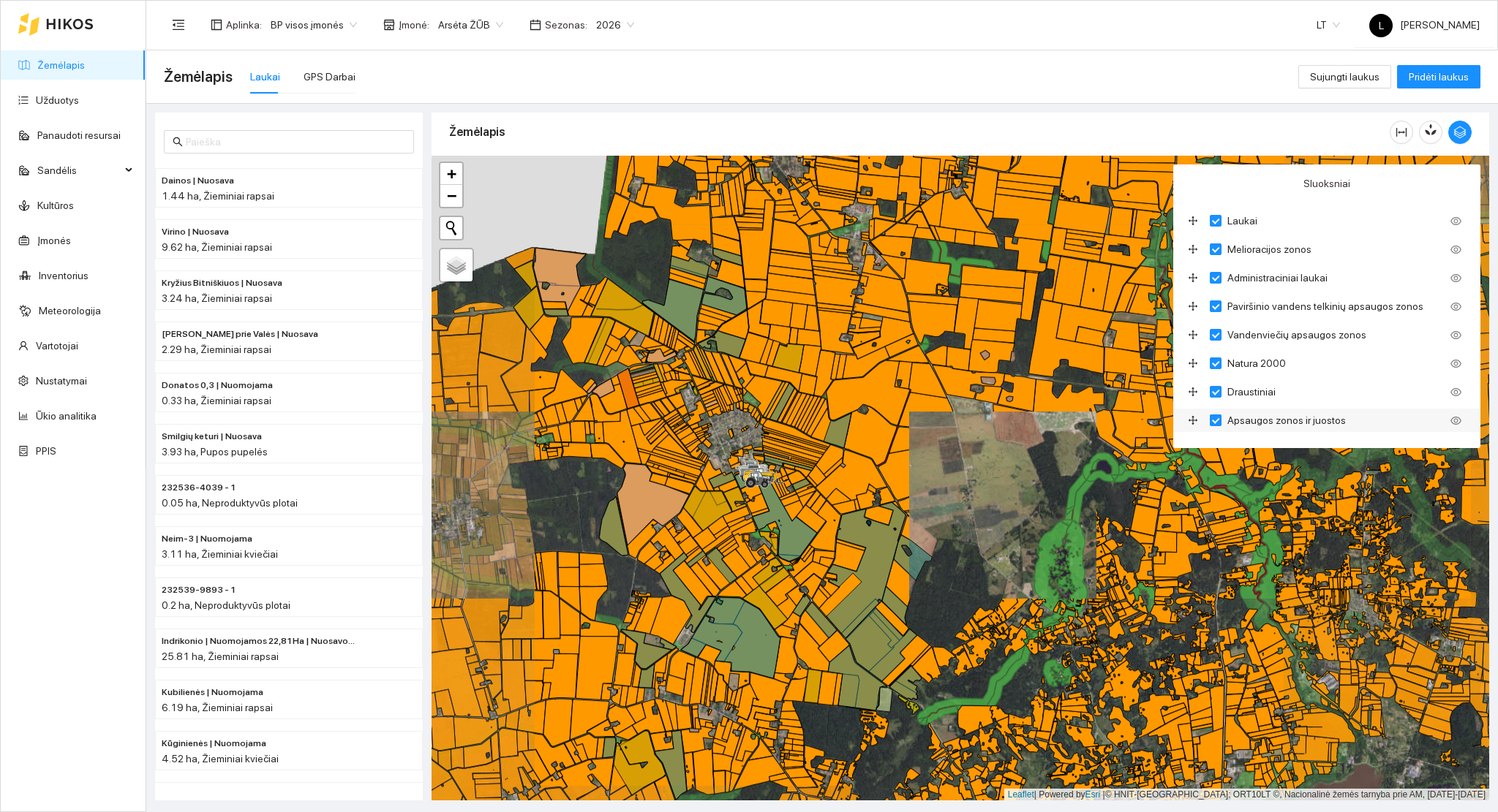
click at [1217, 422] on input "Apsaugos zonos ir juostos" at bounding box center [1216, 421] width 12 height 12
checkbox input "false"
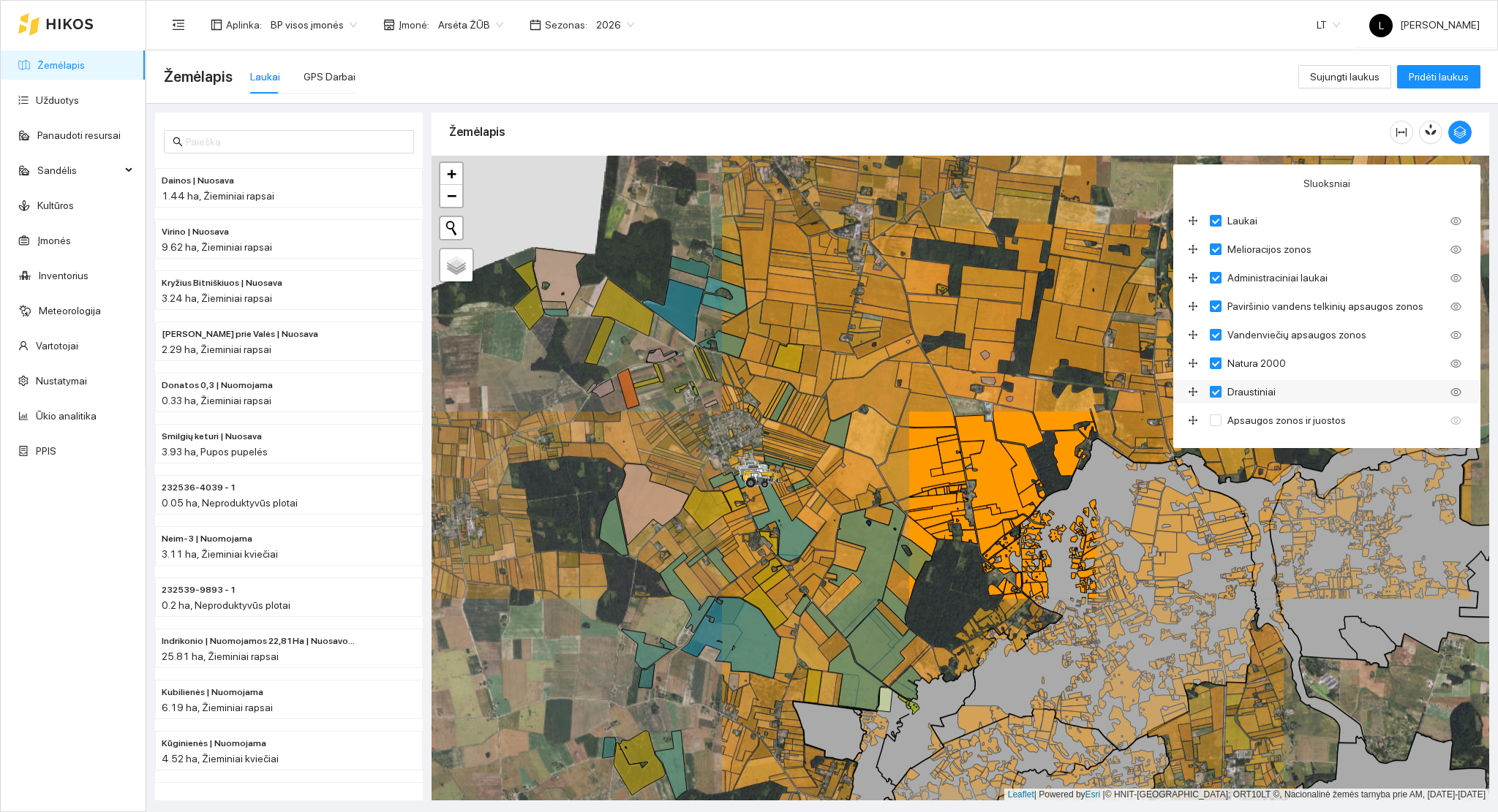
click at [1214, 398] on input "Draustiniai" at bounding box center [1216, 392] width 12 height 12
checkbox input "false"
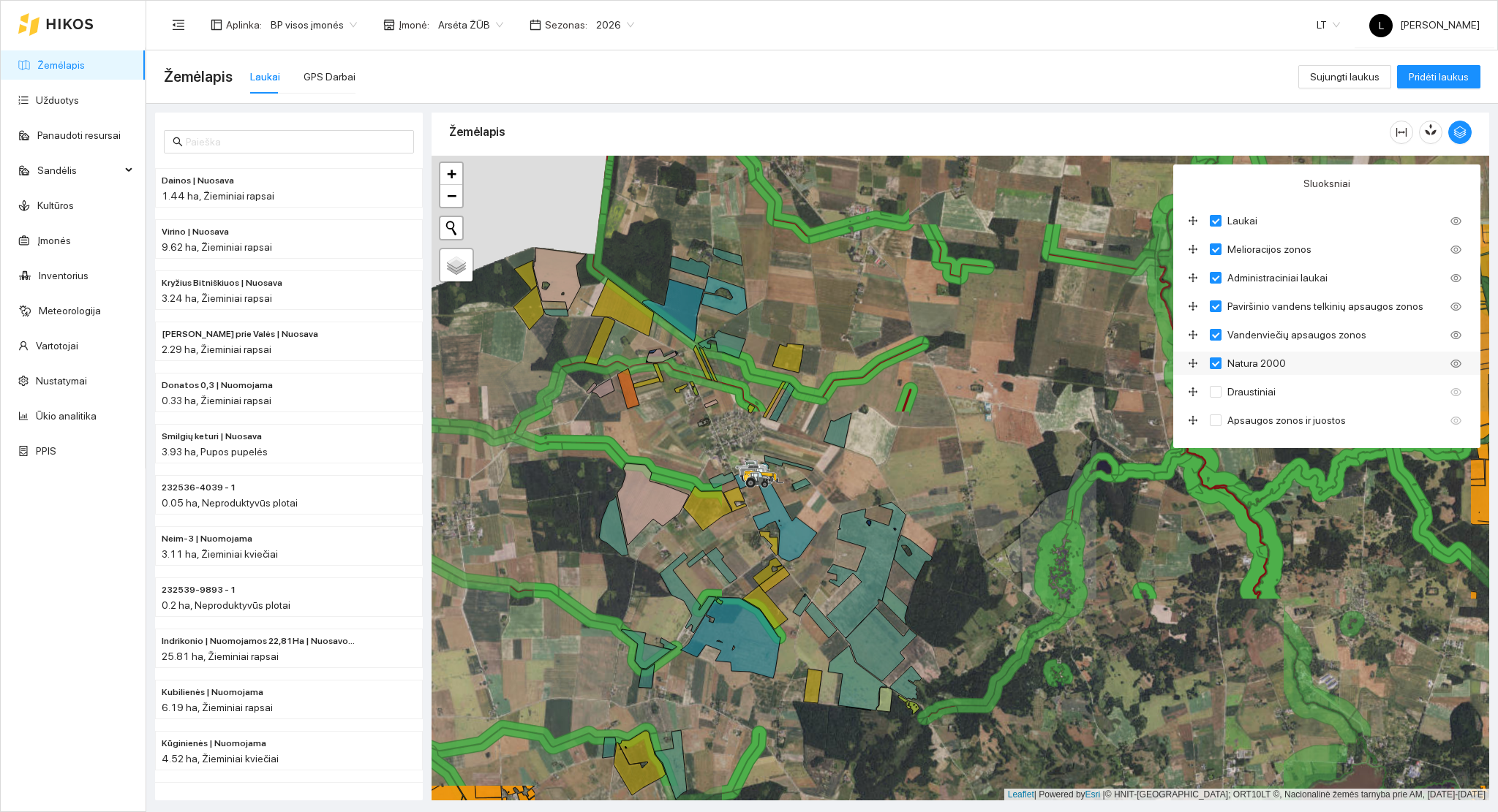
click at [1214, 369] on input "Natura 2000" at bounding box center [1216, 364] width 12 height 12
checkbox input "false"
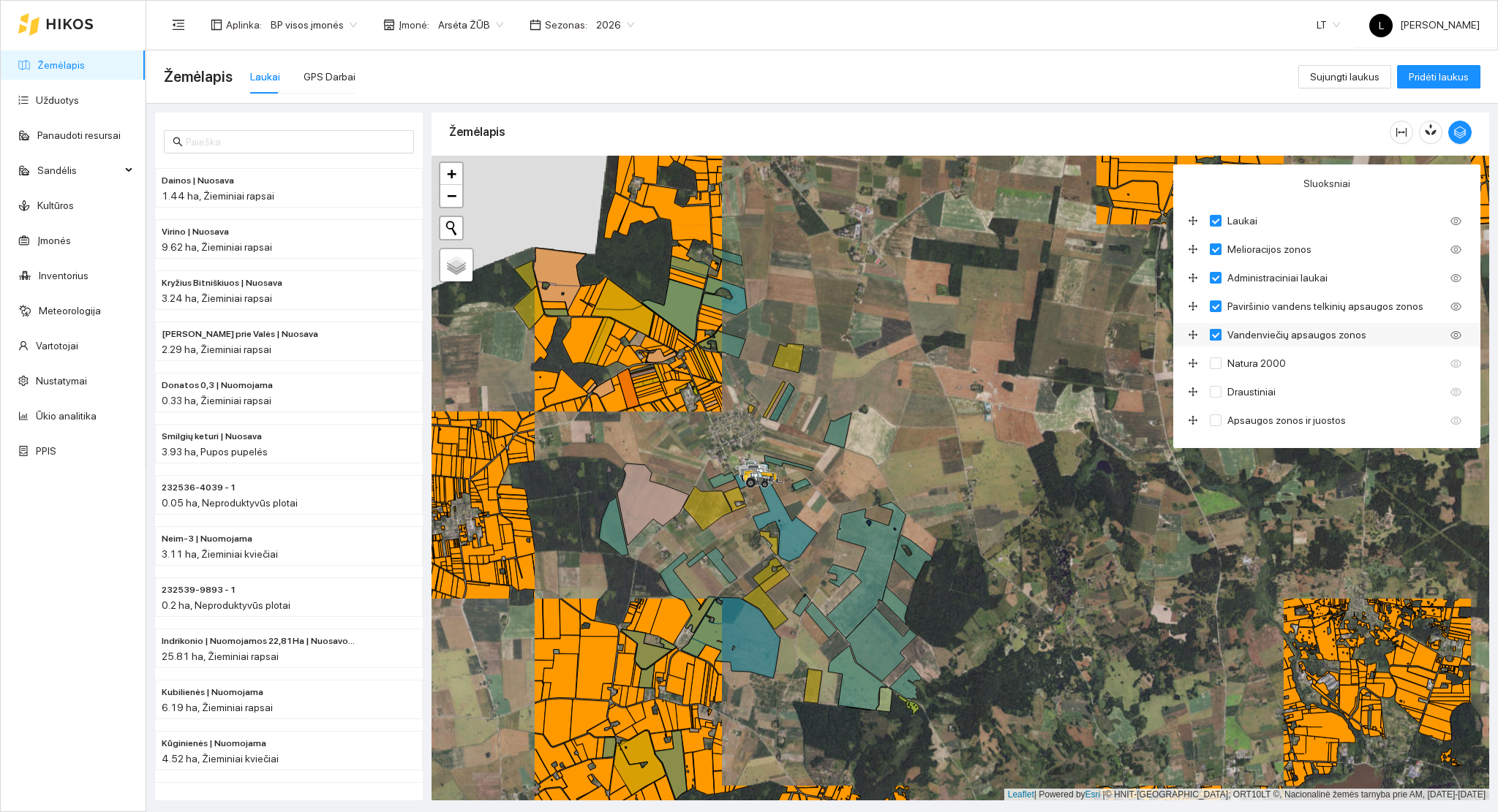
click at [1214, 335] on input "Vandenviečių apsaugos zonos" at bounding box center [1216, 335] width 12 height 12
checkbox input "false"
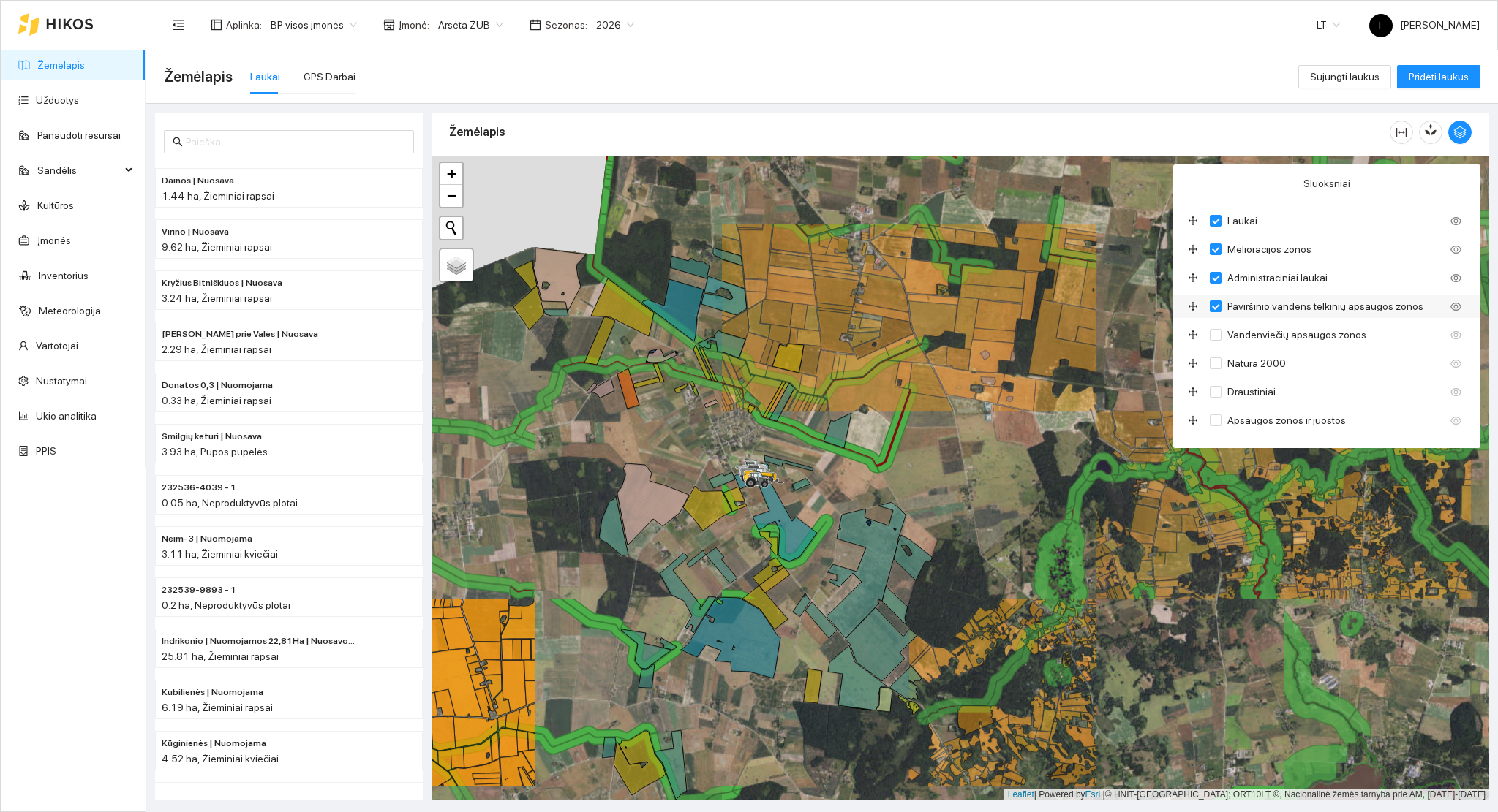
click at [1217, 306] on input "Paviršinio vandens telkinių apsaugos zonos" at bounding box center [1216, 306] width 12 height 12
checkbox input "false"
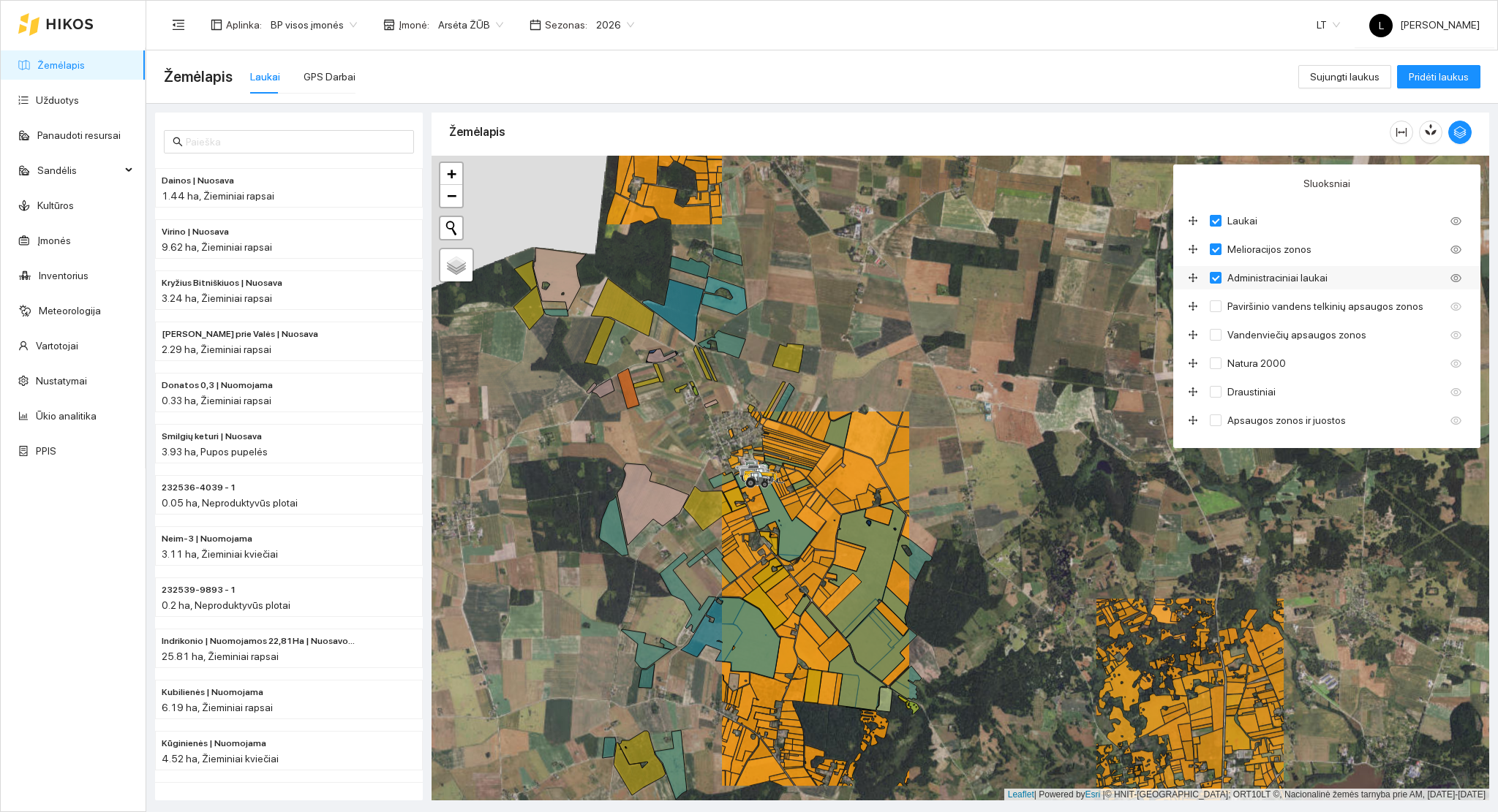
click at [1217, 268] on div "Administraciniai laukai" at bounding box center [1327, 277] width 307 height 23
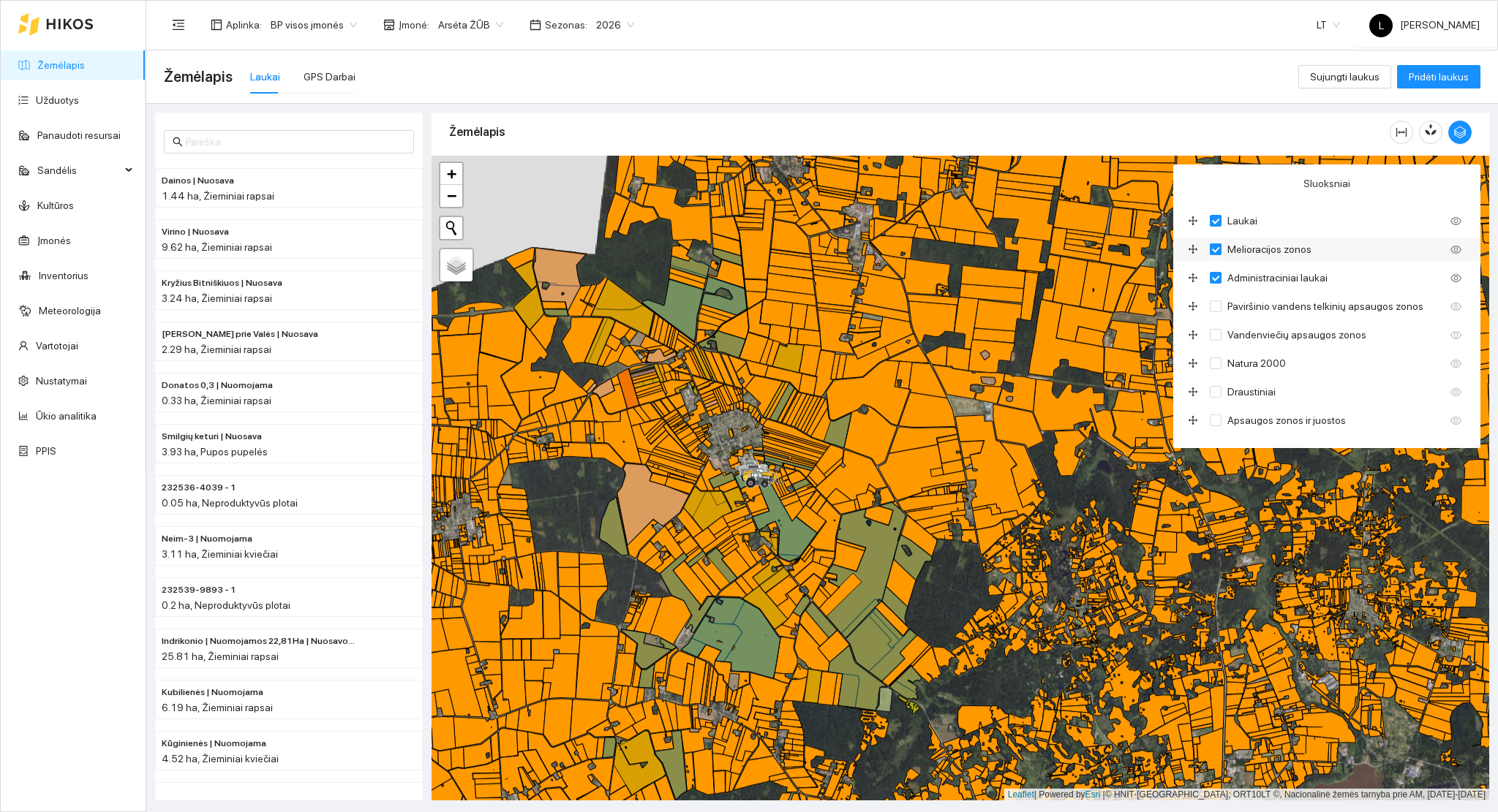
click at [1217, 253] on input "Melioracijos zonos" at bounding box center [1216, 249] width 12 height 12
checkbox input "false"
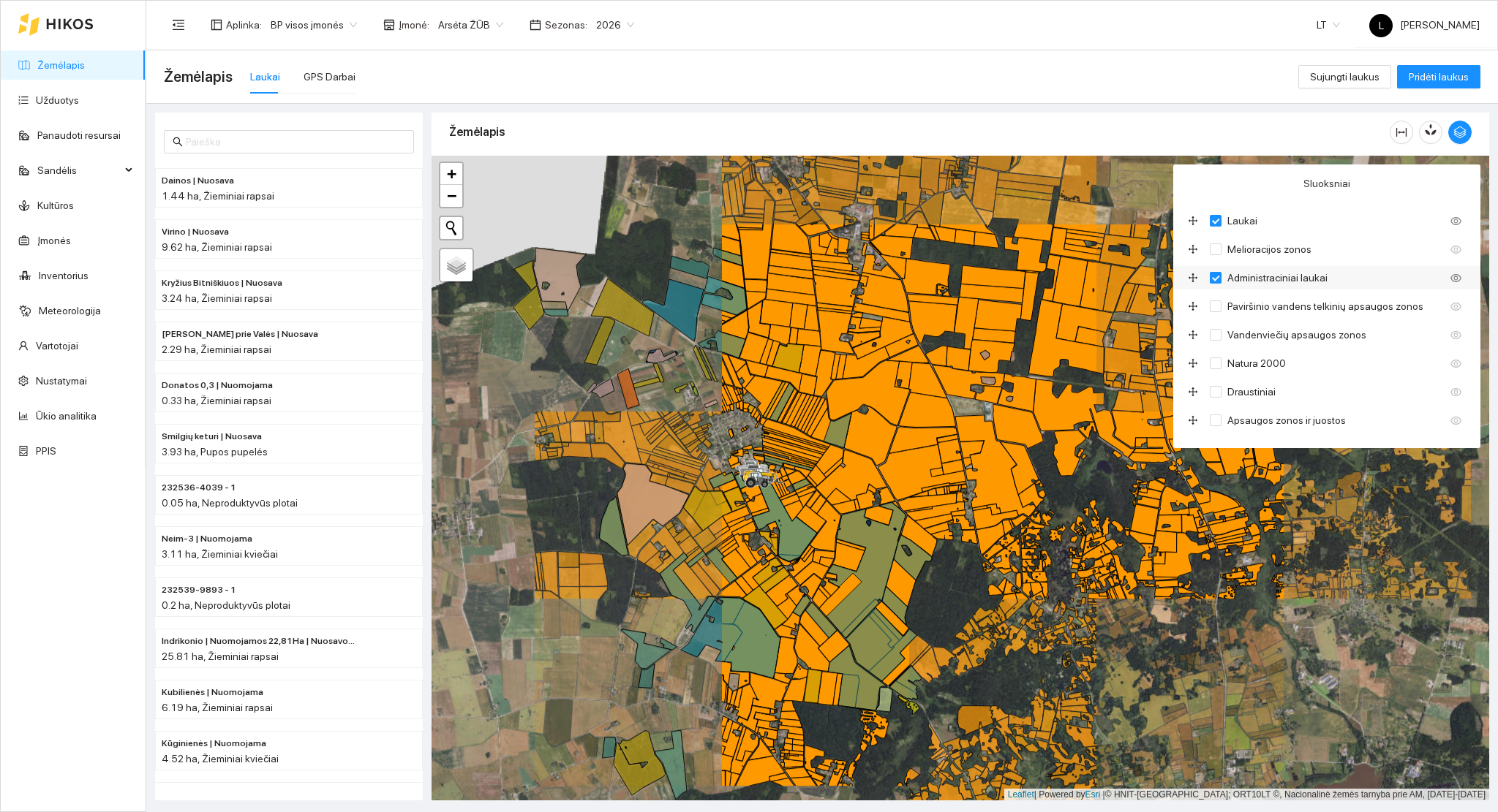
click at [1211, 280] on input "Administraciniai laukai" at bounding box center [1216, 278] width 12 height 12
checkbox input "false"
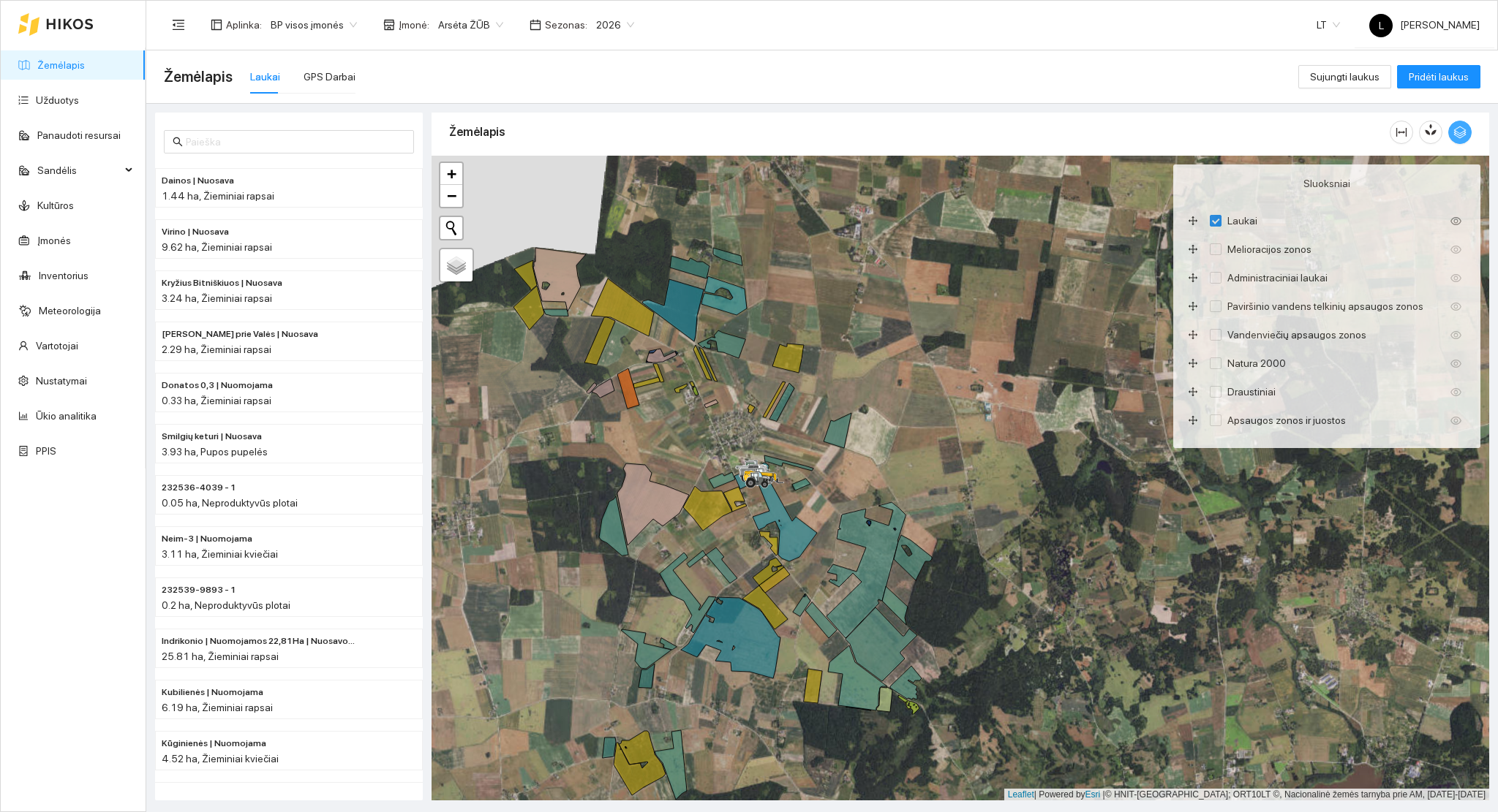
click at [1461, 134] on icon "button" at bounding box center [1459, 132] width 13 height 13
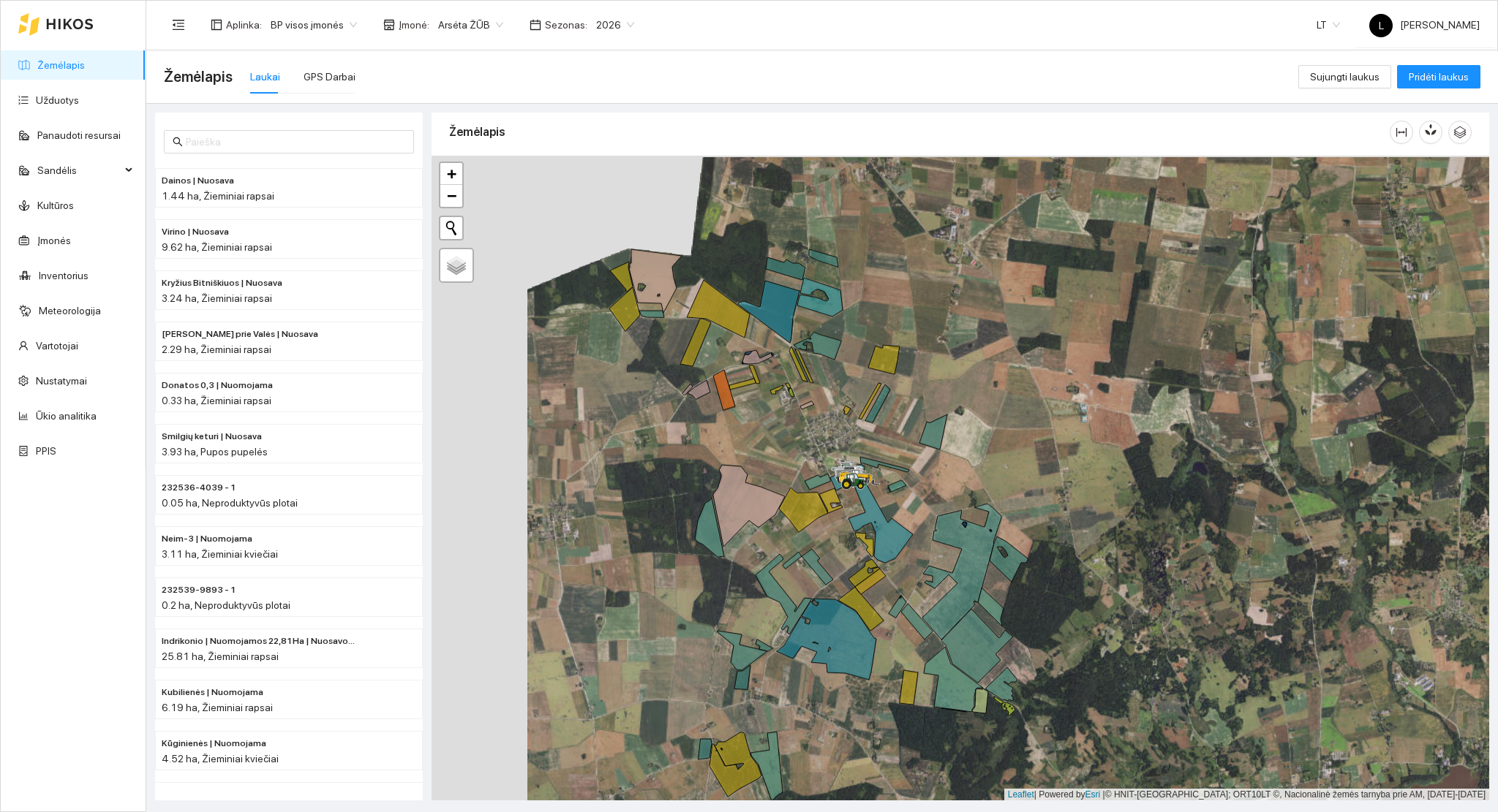
drag, startPoint x: 768, startPoint y: 496, endPoint x: 788, endPoint y: 492, distance: 20.4
click at [785, 492] on icon at bounding box center [749, 506] width 72 height 82
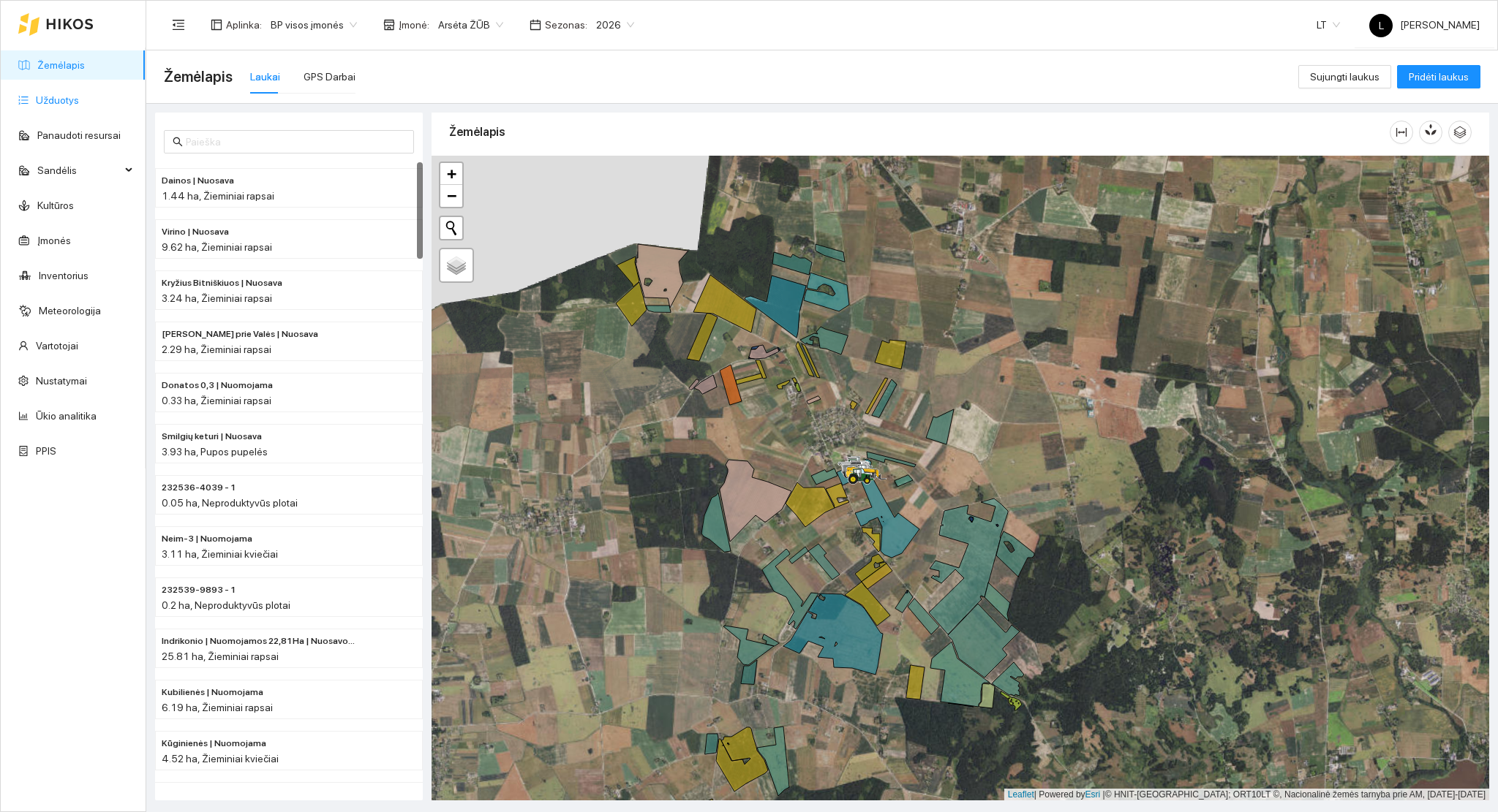
click at [55, 104] on link "Užduotys" at bounding box center [57, 100] width 43 height 12
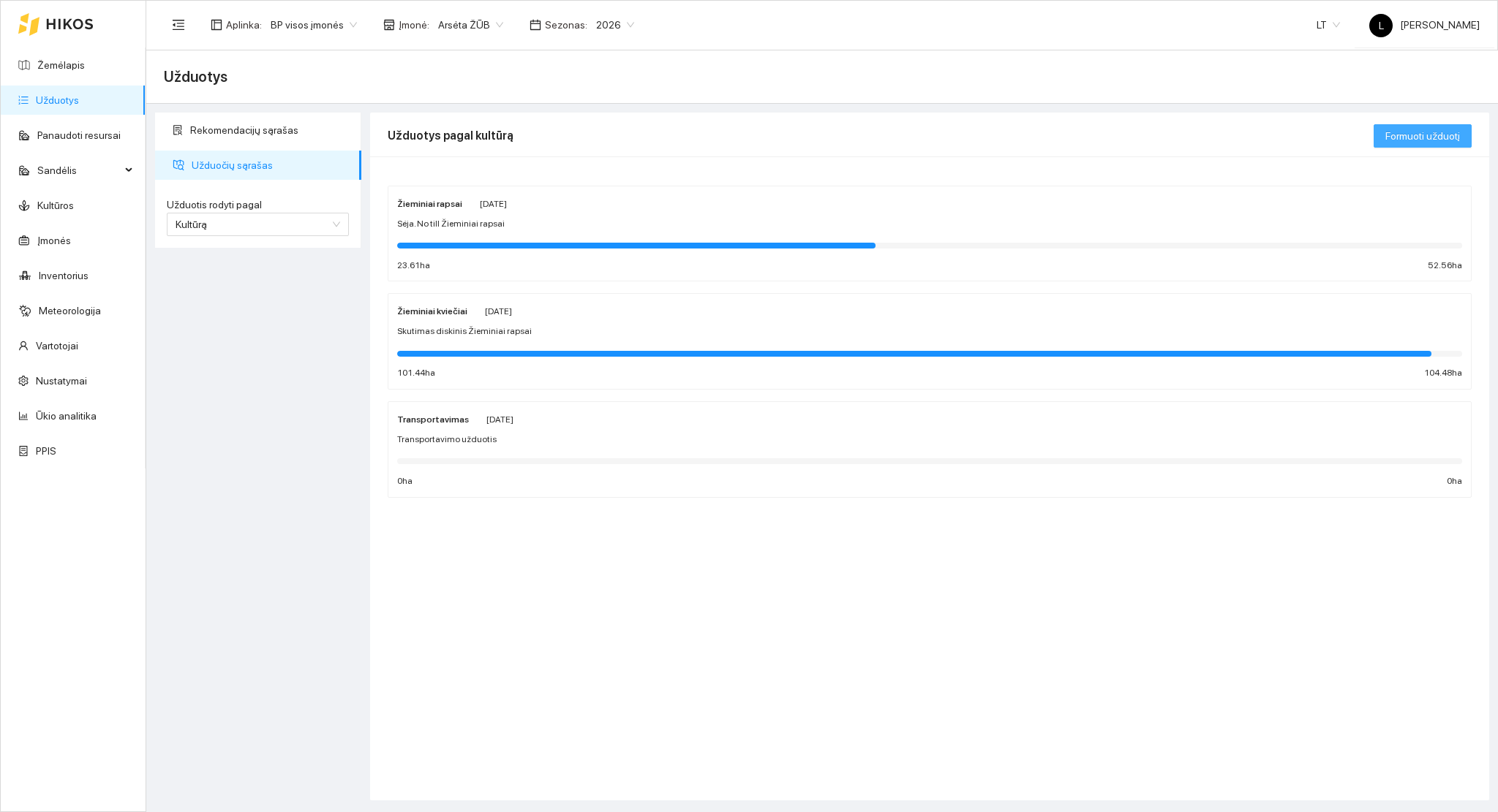
click at [1443, 132] on span "Formuoti užduotį" at bounding box center [1423, 136] width 74 height 16
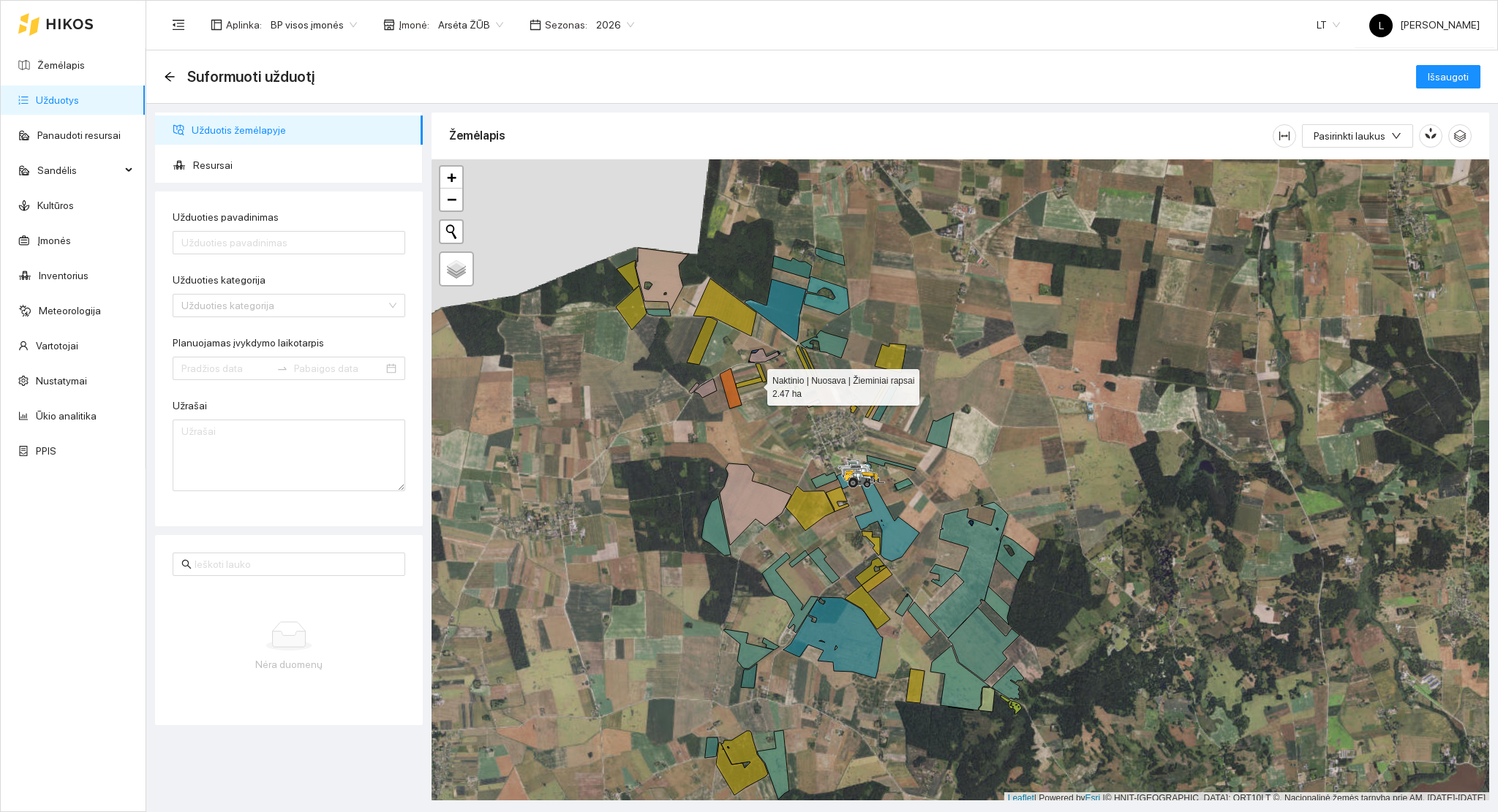
click at [754, 383] on div at bounding box center [959, 482] width 1057 height 646
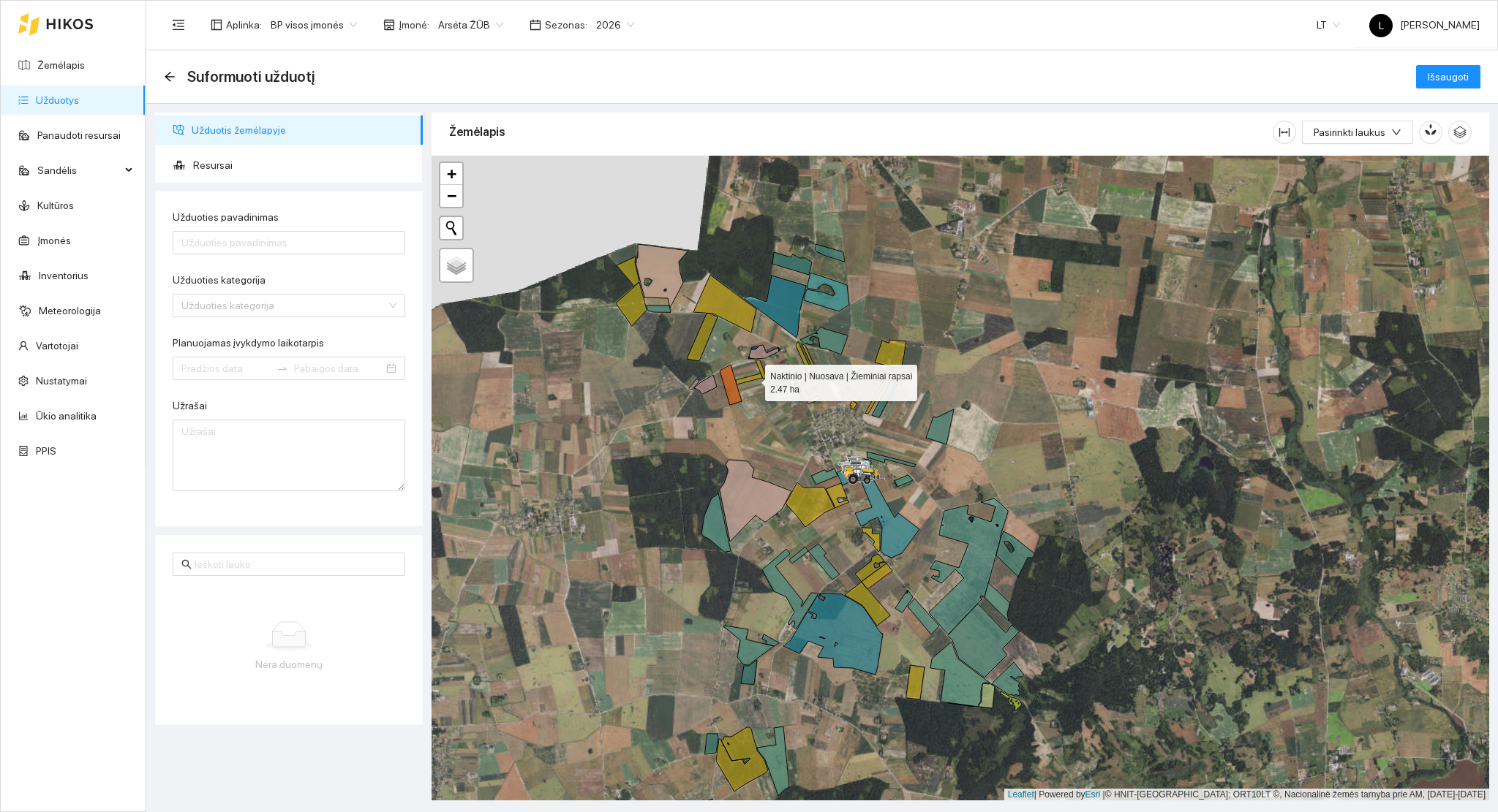
click at [752, 379] on icon at bounding box center [749, 379] width 26 height 11
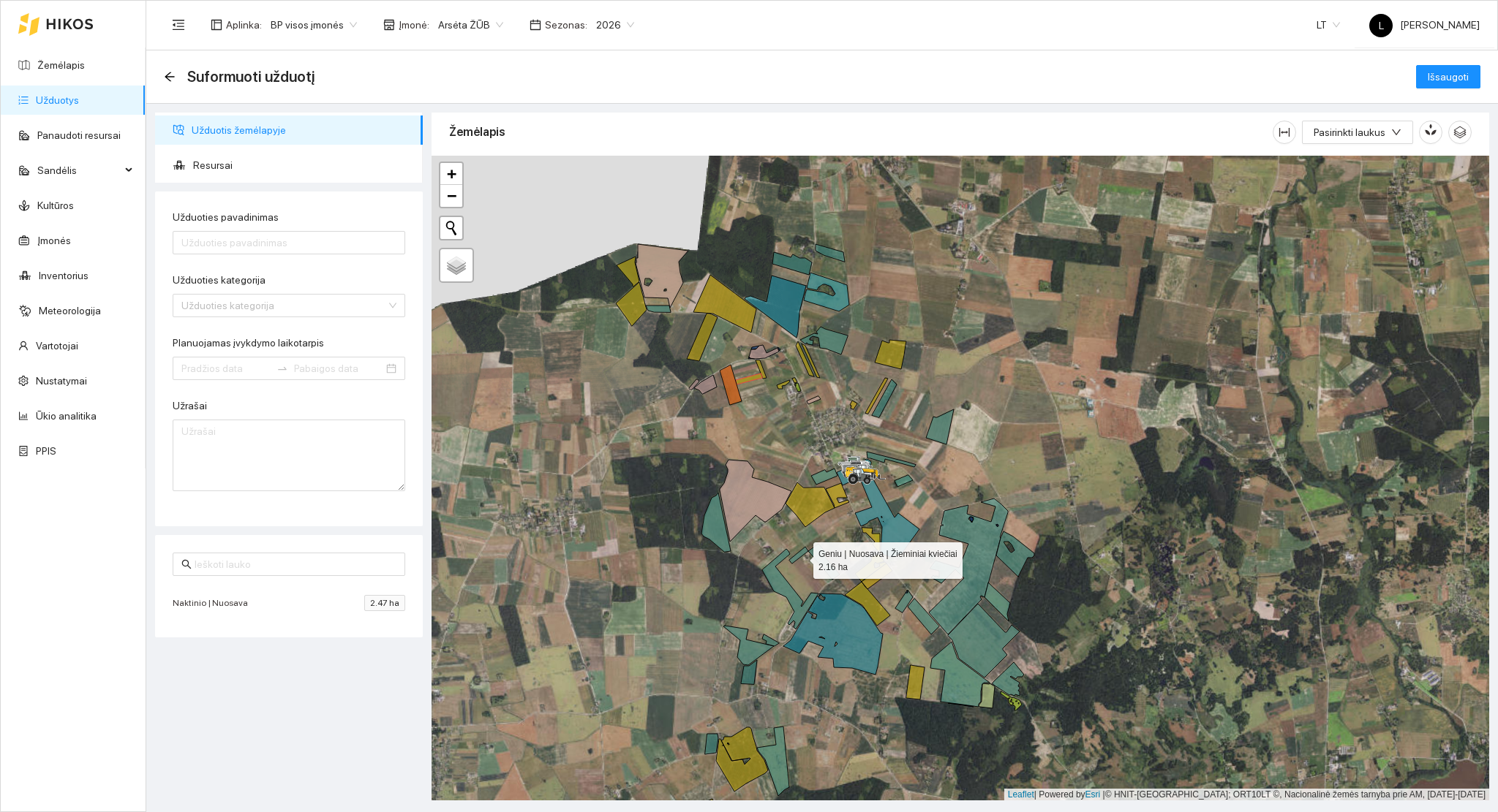
click at [799, 557] on icon at bounding box center [798, 555] width 19 height 16
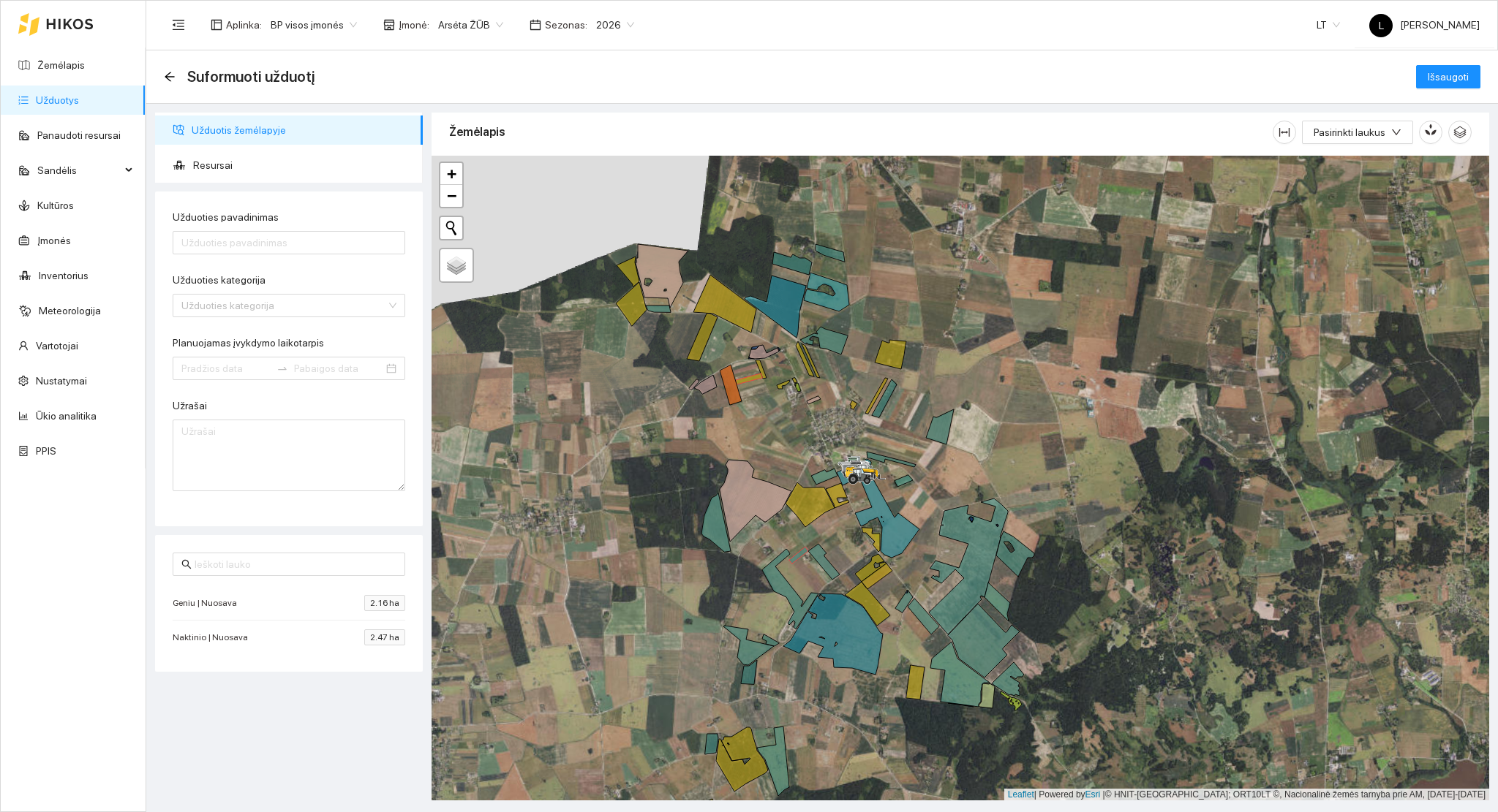
click at [261, 255] on div at bounding box center [288, 242] width 233 height 23
click at [249, 243] on input "Užduoties pavadinimas" at bounding box center [288, 242] width 233 height 23
drag, startPoint x: 84, startPoint y: 223, endPoint x: 64, endPoint y: 223, distance: 20.0
click at [68, 223] on section "Žemėlapis Užduotys Panaudoti resursai Sandėlis Kultūros Įmonės Inventorius Mete…" at bounding box center [749, 406] width 1498 height 812
type input "Žemės arimas"
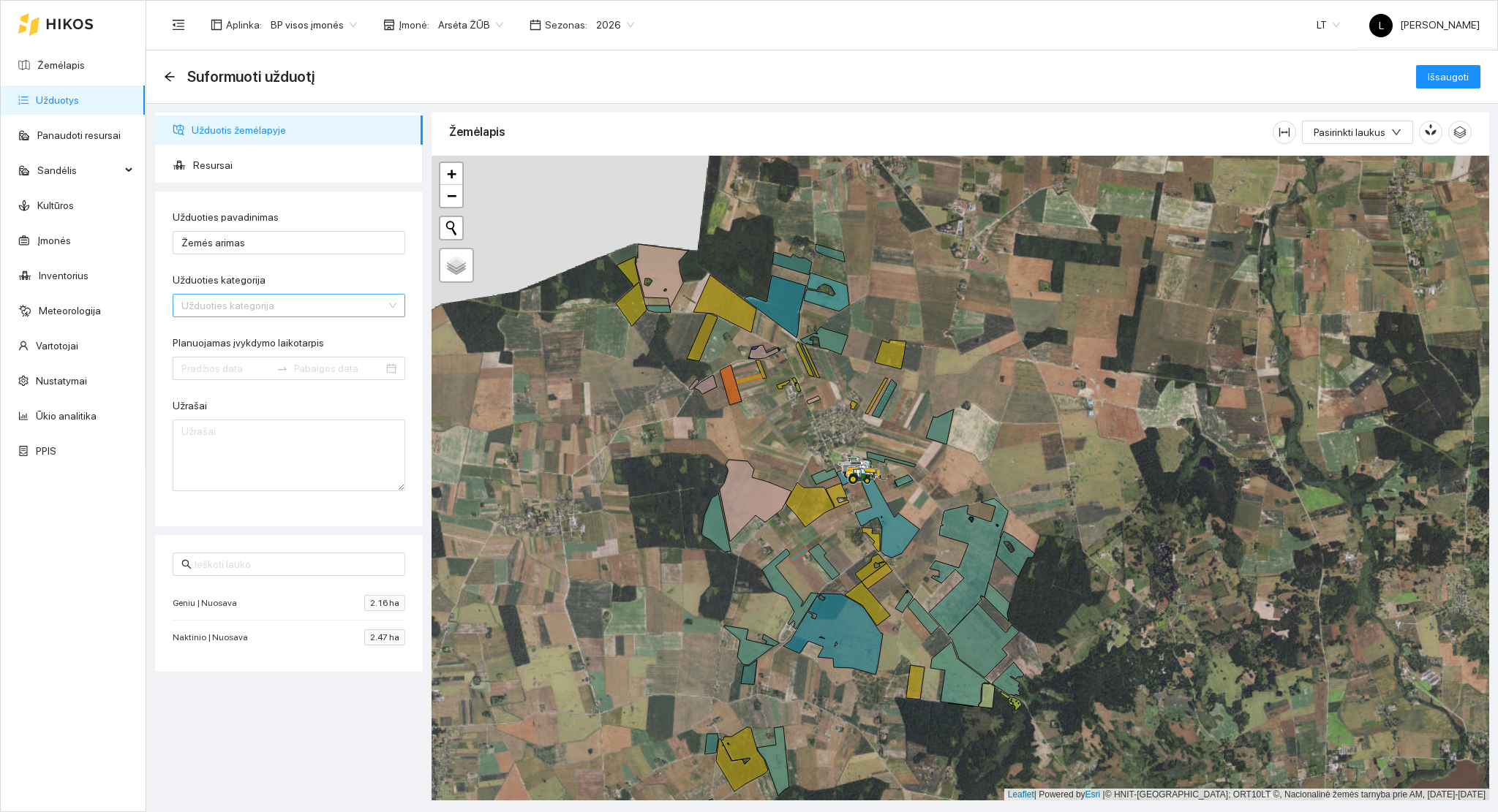
click at [203, 311] on input "Užduoties kategorija" at bounding box center [283, 305] width 205 height 22
type input "arim"
click at [223, 331] on div "Arimas" at bounding box center [289, 335] width 215 height 16
click at [218, 369] on input "Planuojamas įvykdymo laikotarpis" at bounding box center [225, 368] width 89 height 16
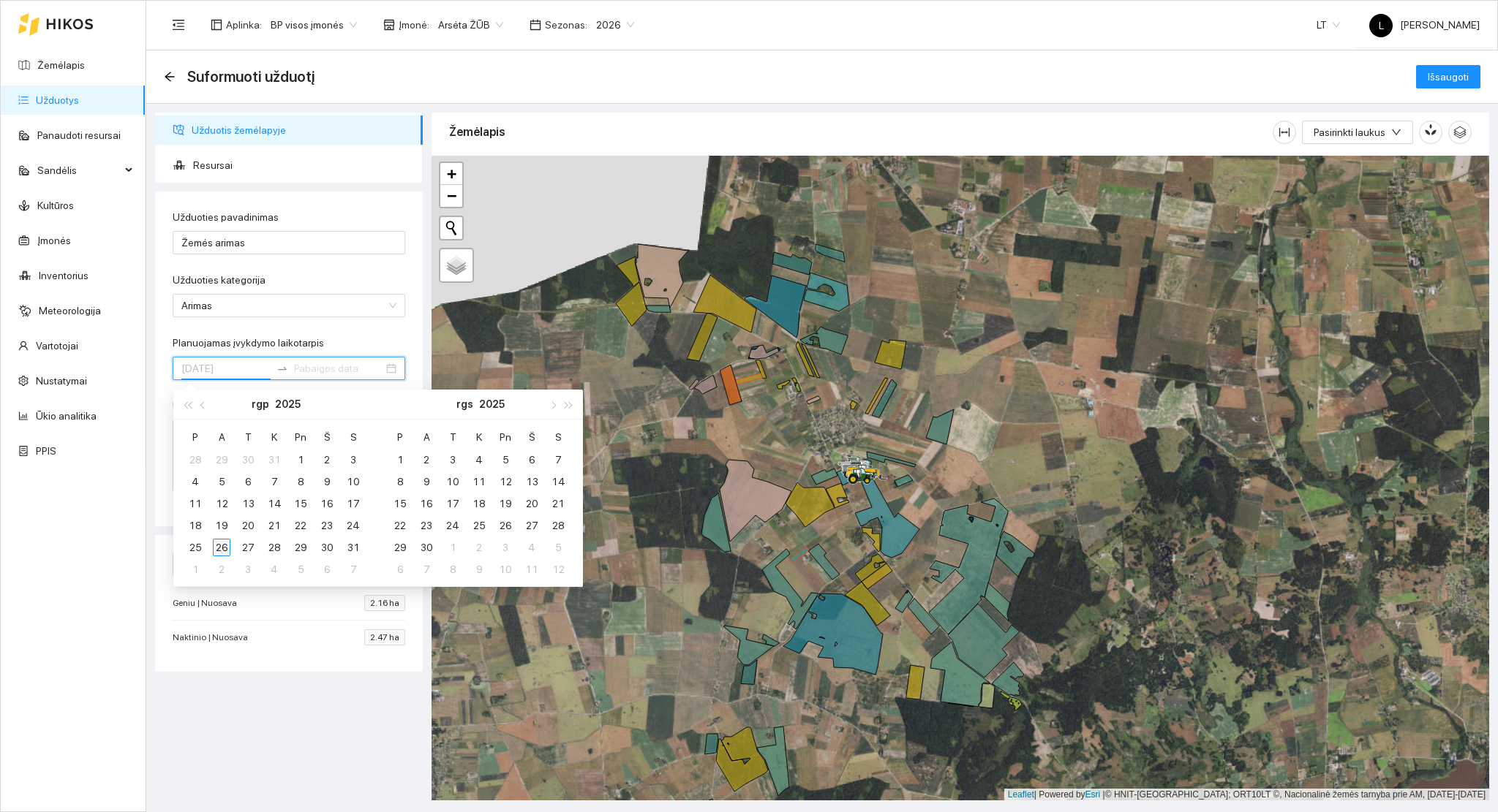
type input "[DATE]"
click at [216, 548] on div "26" at bounding box center [222, 548] width 17 height 17
type input "[DATE]"
click at [346, 553] on div "31" at bounding box center [353, 548] width 17 height 17
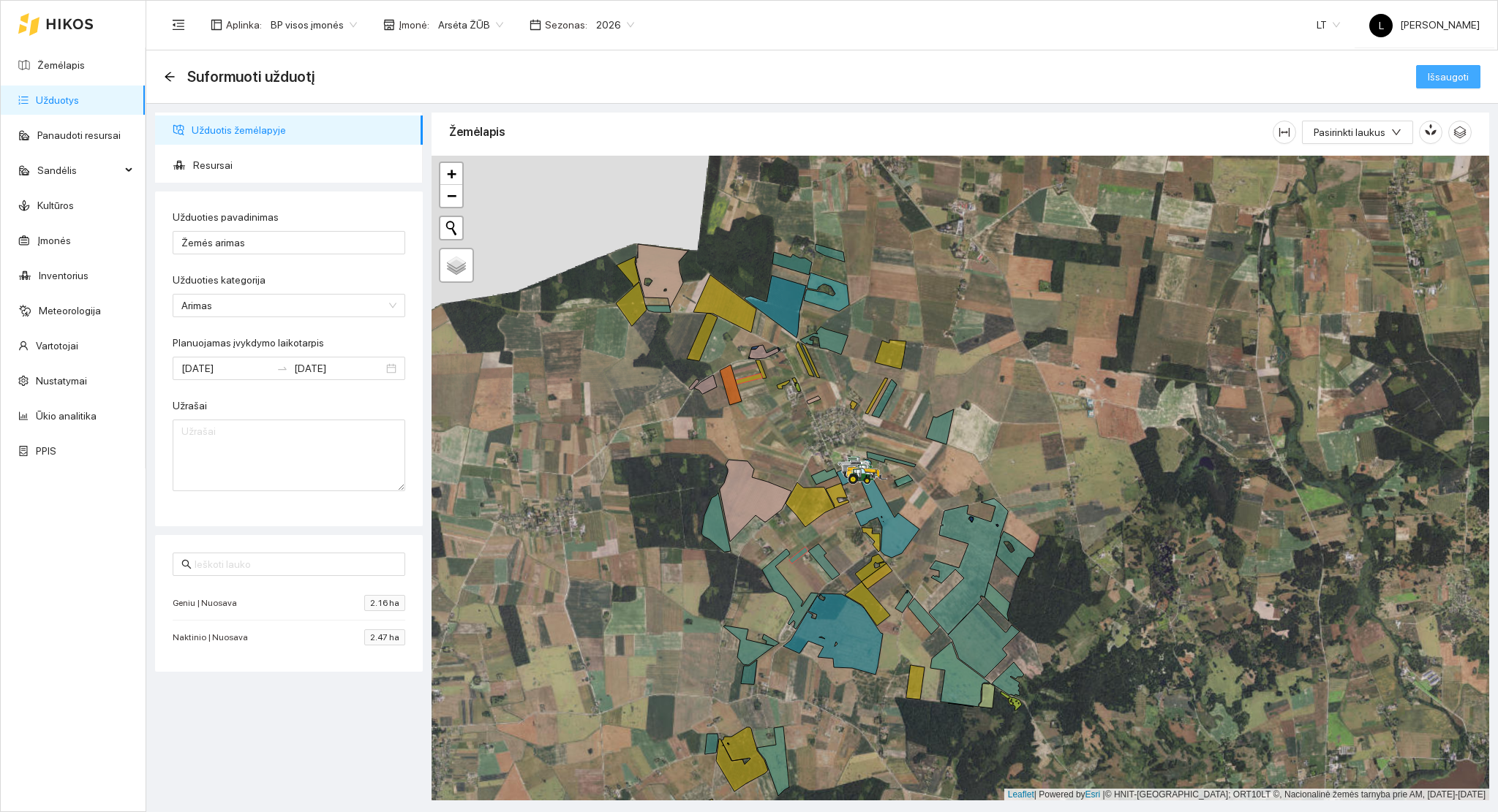
click at [1457, 76] on span "Išsaugoti" at bounding box center [1448, 76] width 41 height 16
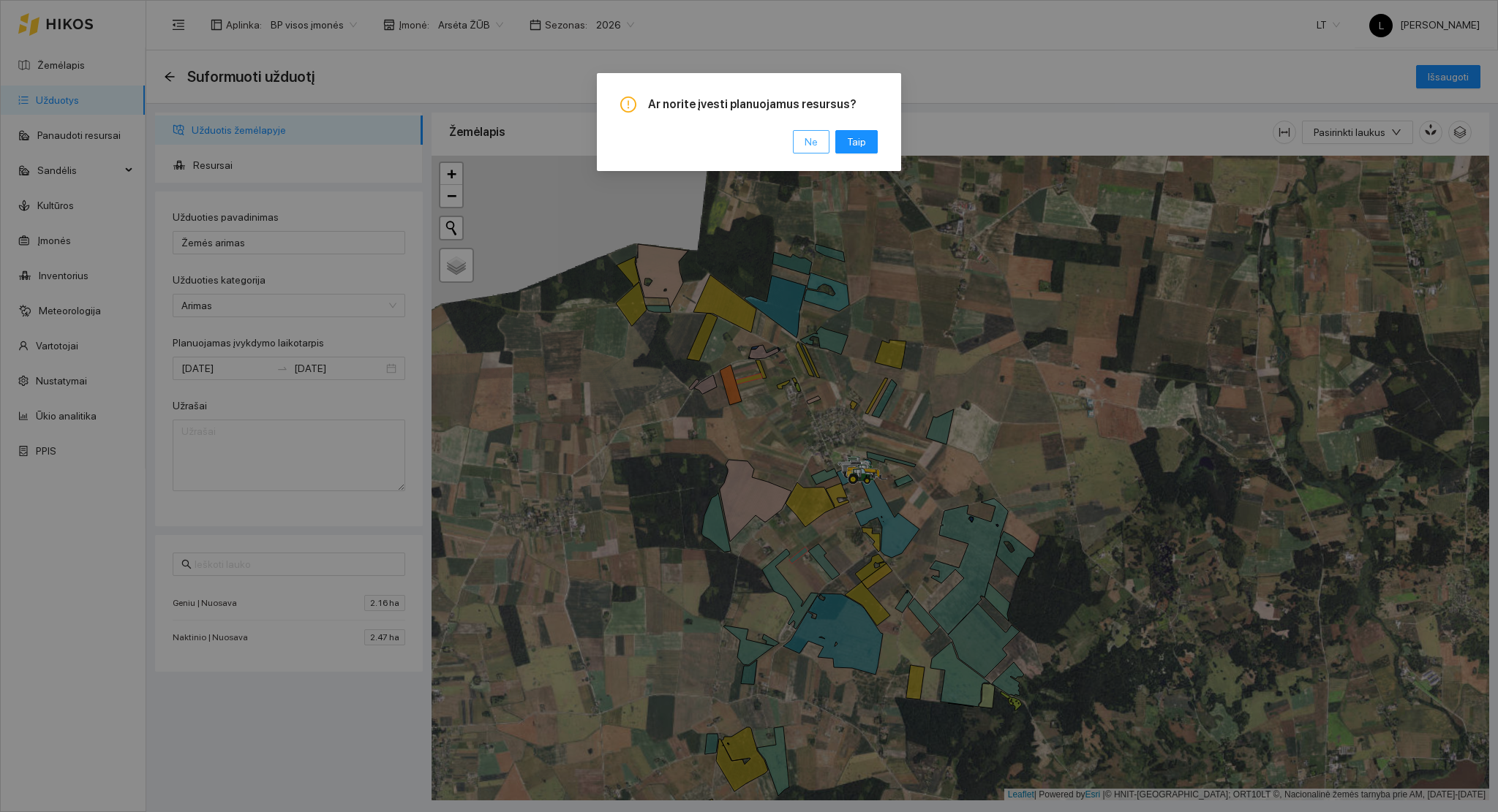
click at [817, 146] on span "Ne" at bounding box center [810, 142] width 13 height 16
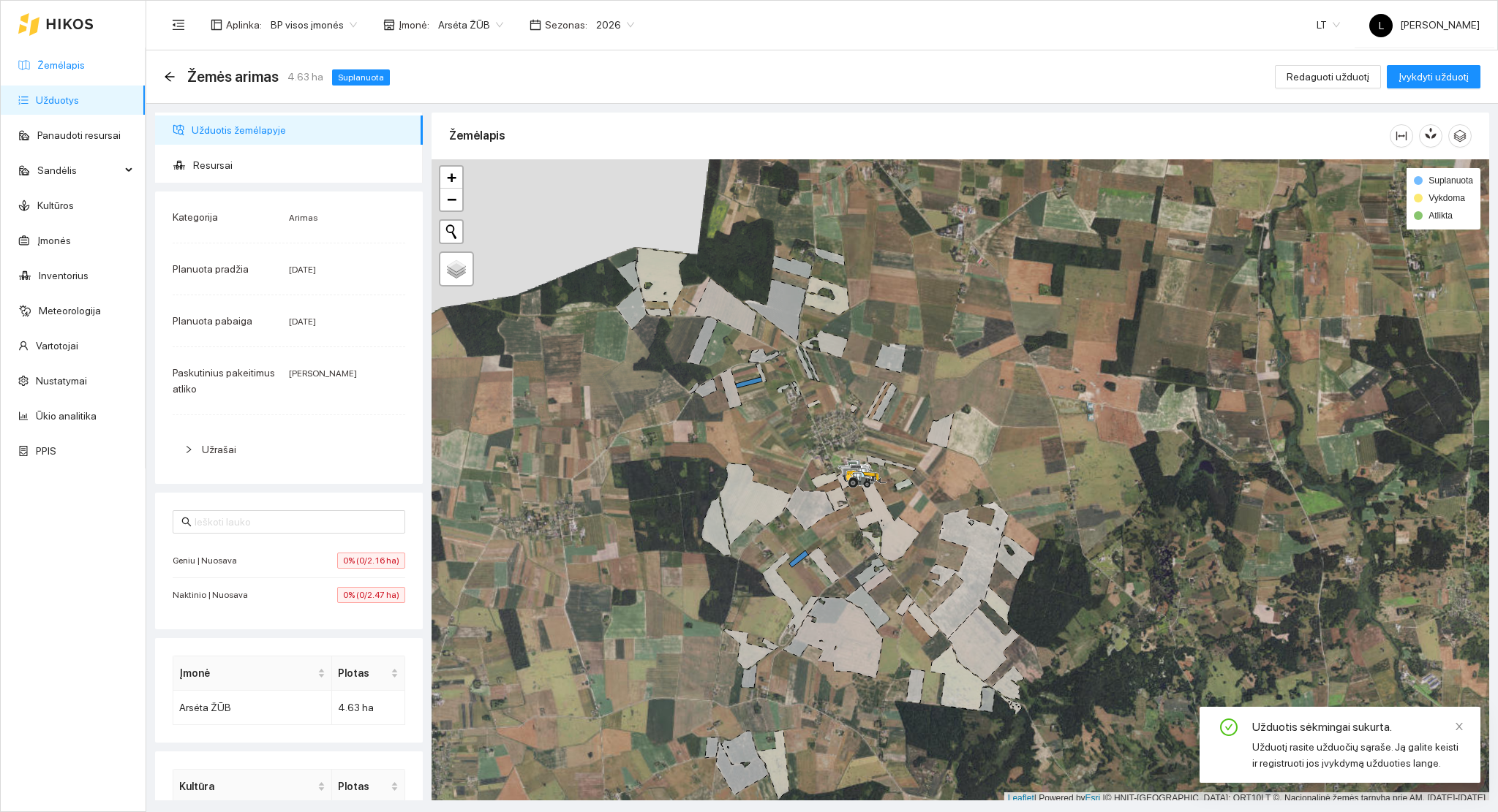
click at [72, 65] on link "Žemėlapis" at bounding box center [61, 65] width 48 height 12
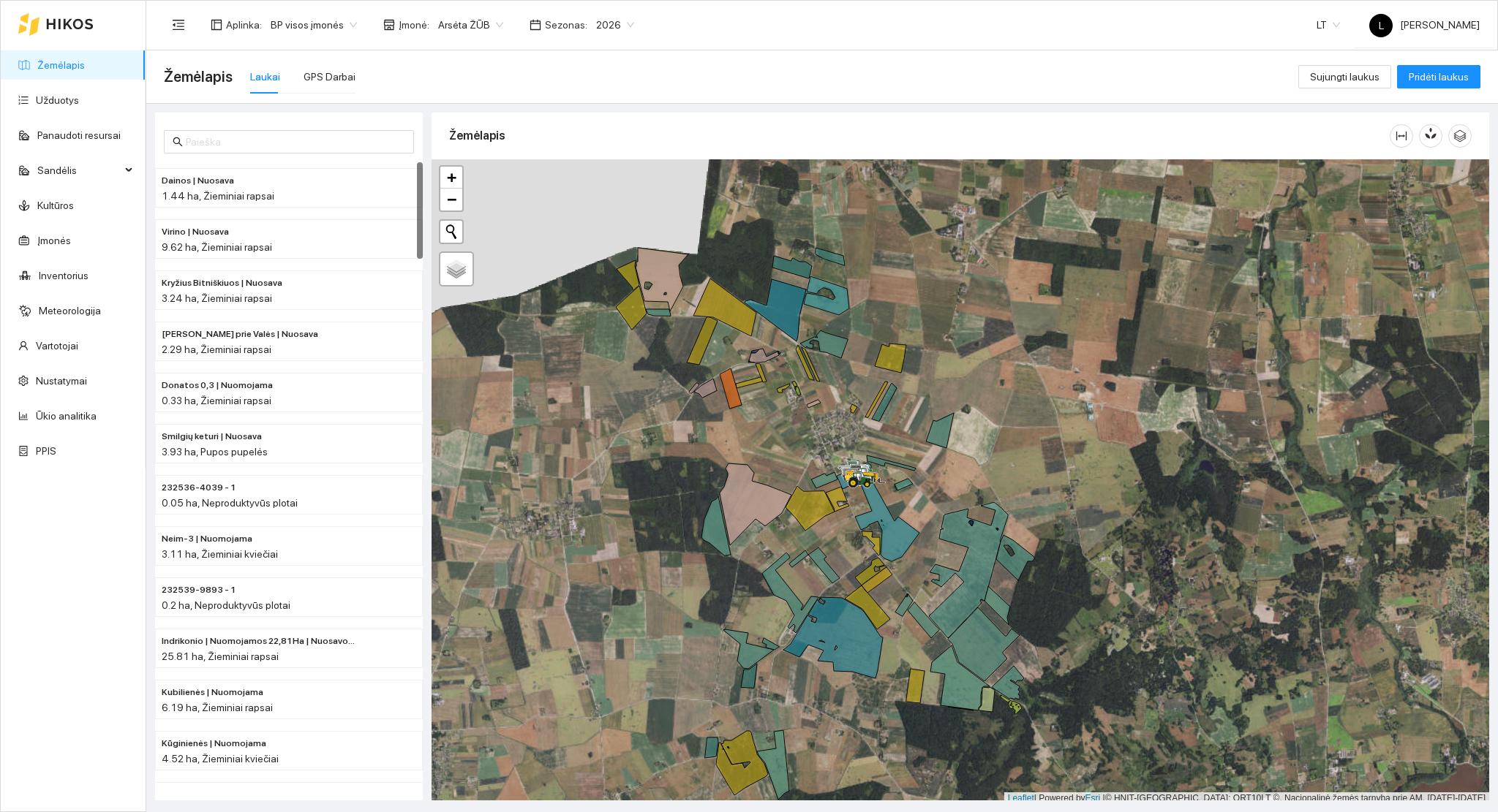
click at [56, 70] on link "Žemėlapis" at bounding box center [61, 65] width 48 height 12
click at [51, 59] on link "Žemėlapis" at bounding box center [61, 65] width 48 height 12
